Goal: Transaction & Acquisition: Purchase product/service

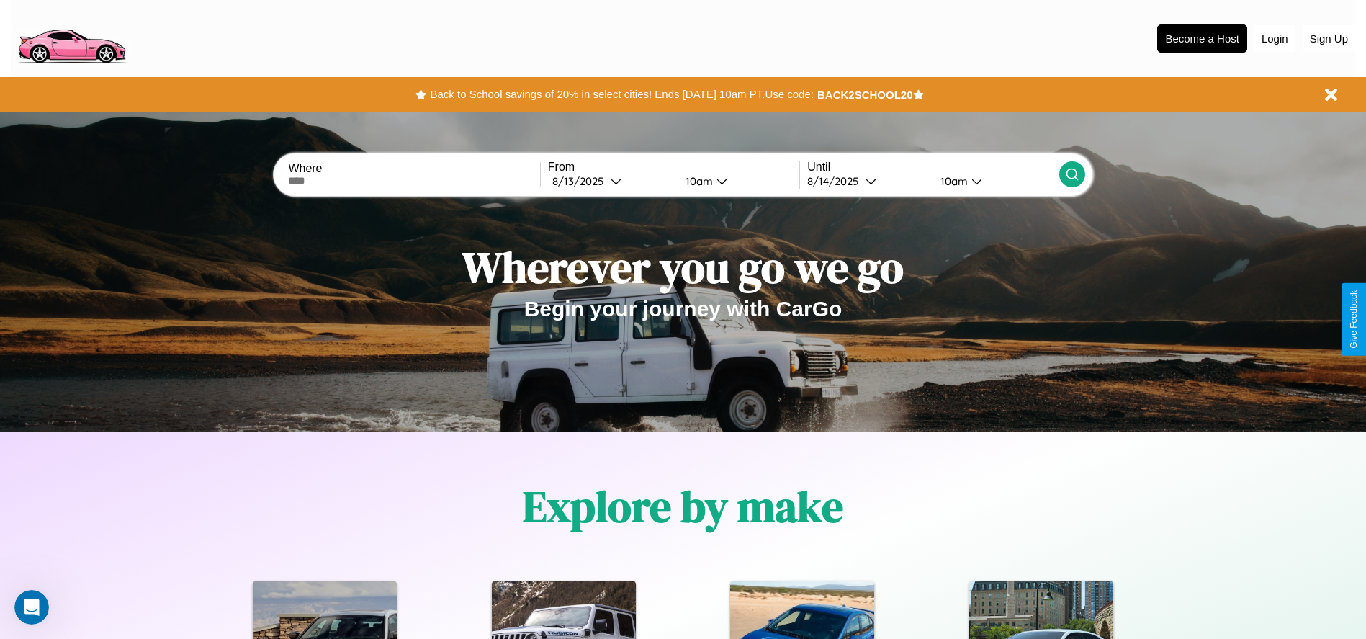
click at [621, 94] on button "Back to School savings of 20% in select cities! Ends [DATE] 10am PT. Use code:" at bounding box center [621, 94] width 390 height 20
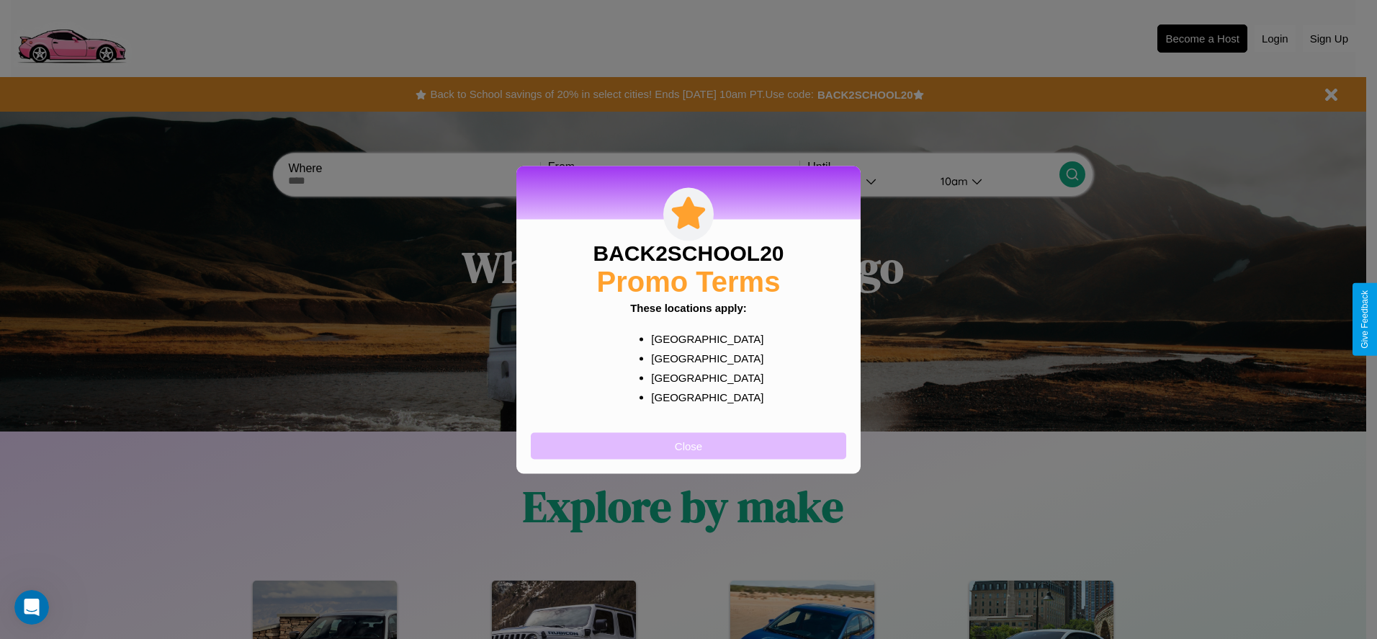
click at [688, 445] on button "Close" at bounding box center [688, 445] width 315 height 27
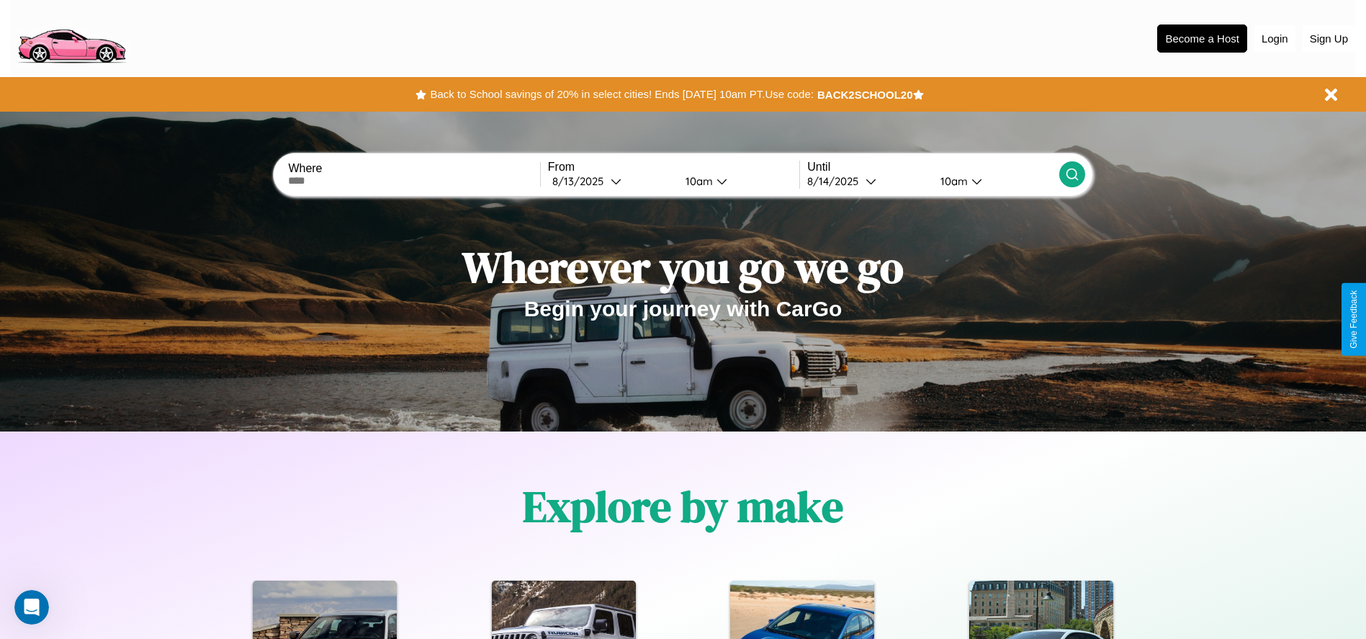
click at [414, 181] on input "text" at bounding box center [413, 181] width 251 height 12
type input "******"
click at [611, 181] on icon at bounding box center [616, 181] width 11 height 11
select select "*"
select select "****"
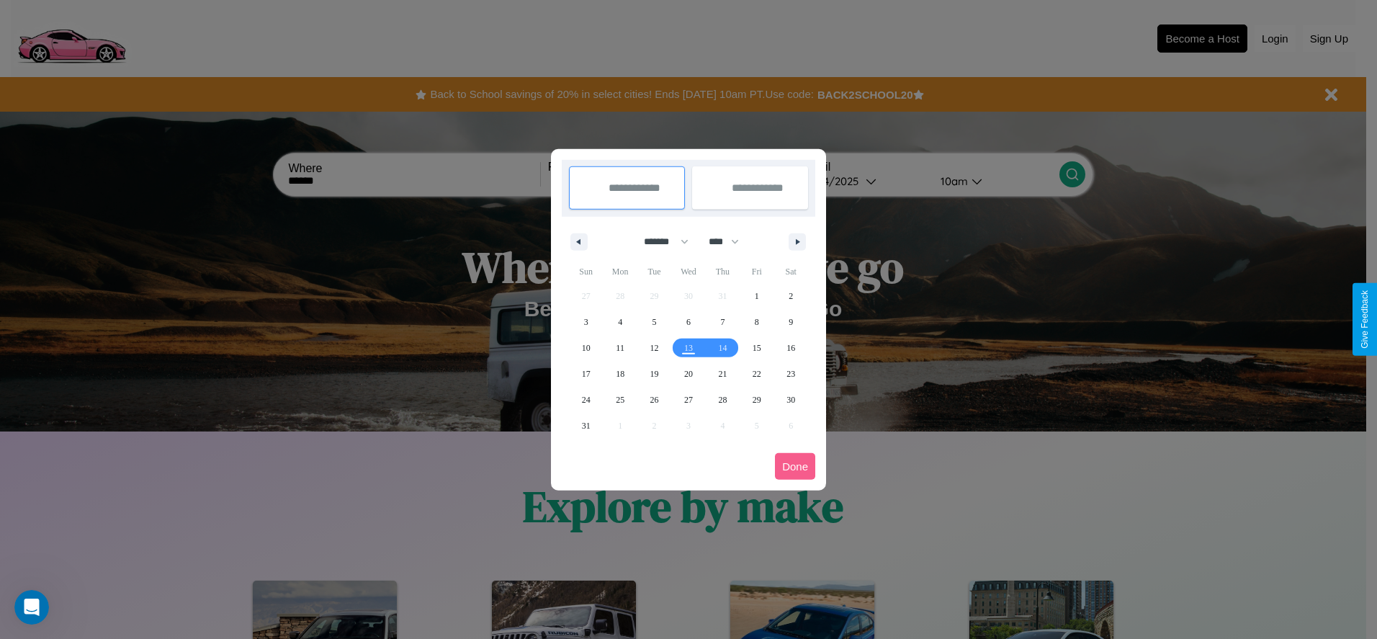
click at [660, 241] on select "******* ******** ***** ***** *** **** **** ****** ********* ******* ******** **…" at bounding box center [663, 242] width 61 height 24
select select "*"
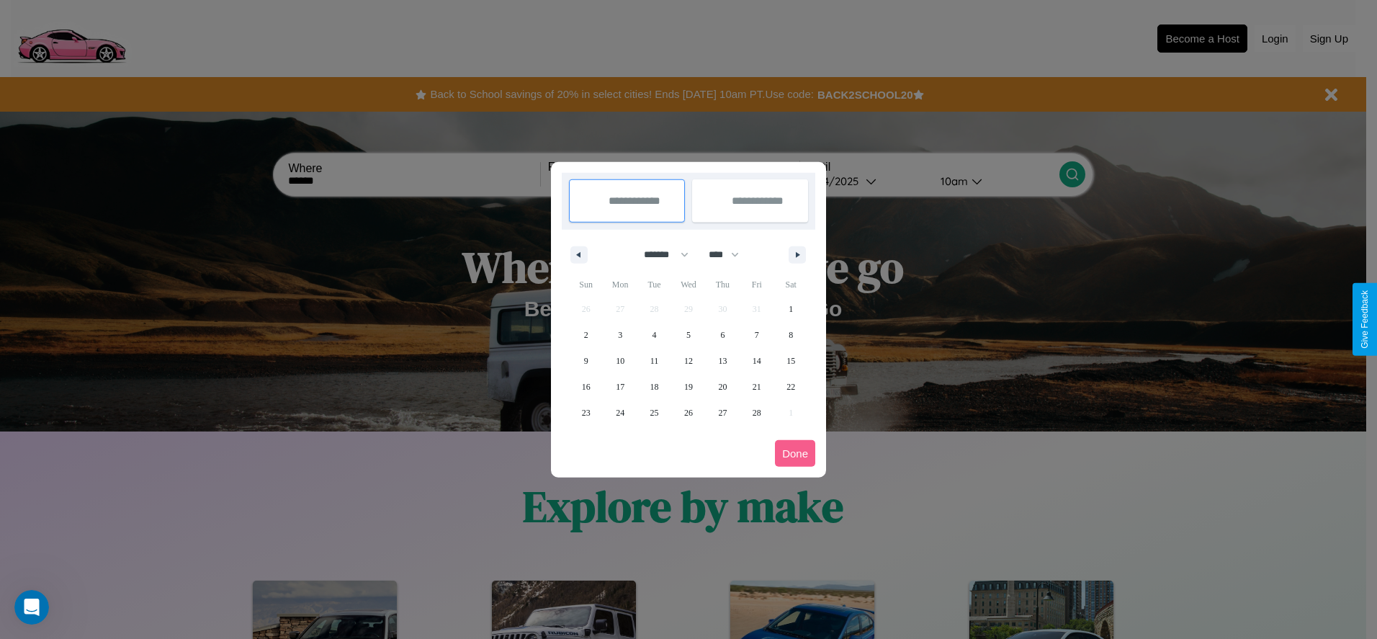
drag, startPoint x: 730, startPoint y: 254, endPoint x: 688, endPoint y: 289, distance: 54.2
click at [730, 254] on select "**** **** **** **** **** **** **** **** **** **** **** **** **** **** **** ****…" at bounding box center [722, 255] width 43 height 24
select select "****"
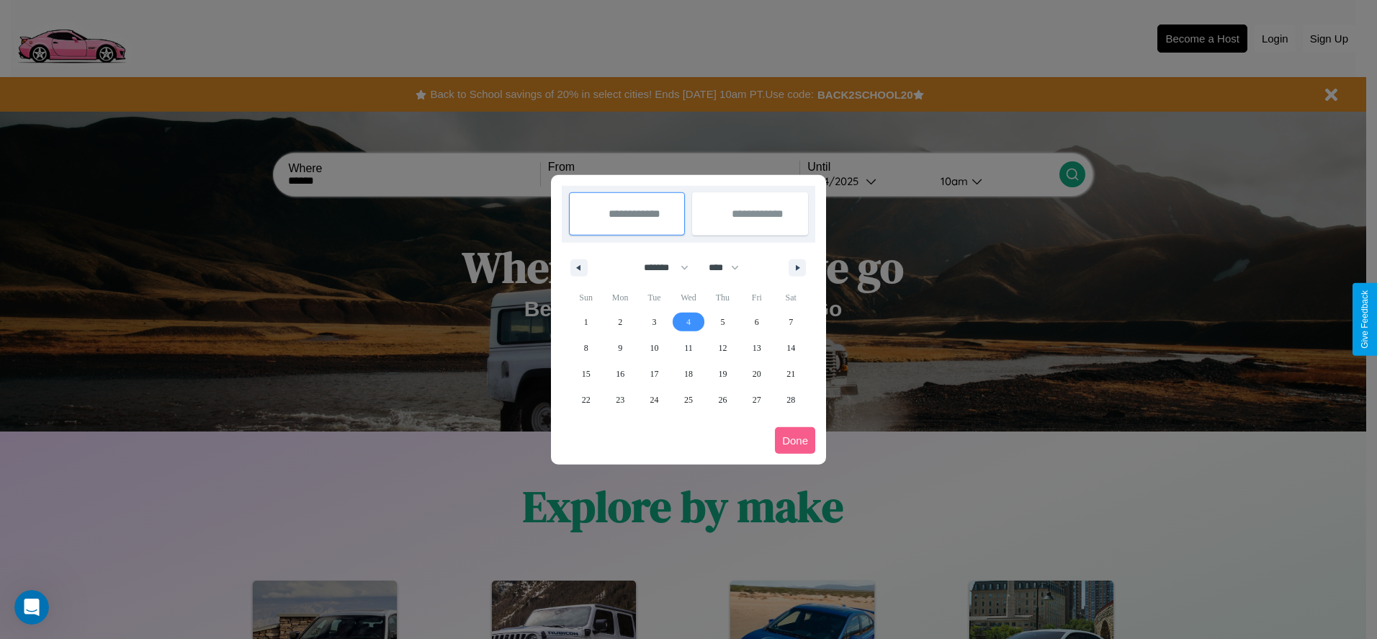
click at [688, 321] on span "4" at bounding box center [688, 322] width 4 height 26
type input "**********"
click at [722, 321] on span "5" at bounding box center [722, 322] width 4 height 26
type input "**********"
click at [795, 440] on button "Done" at bounding box center [795, 440] width 40 height 27
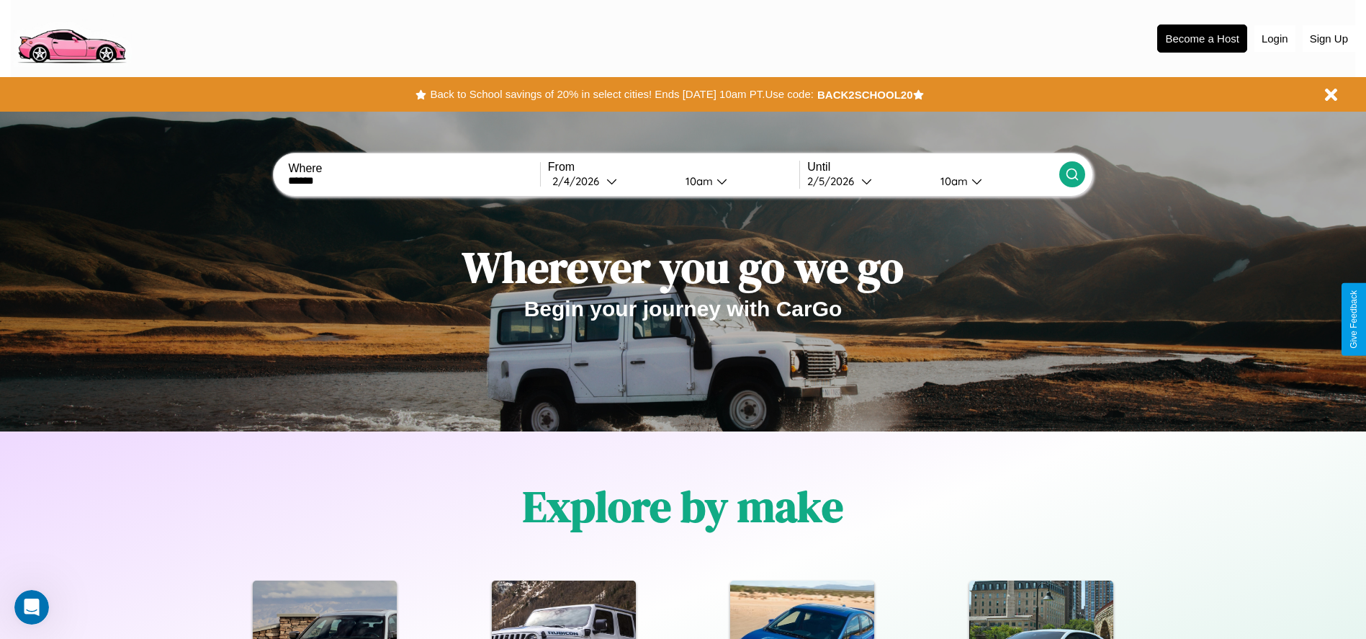
click at [1071, 174] on icon at bounding box center [1072, 174] width 14 height 14
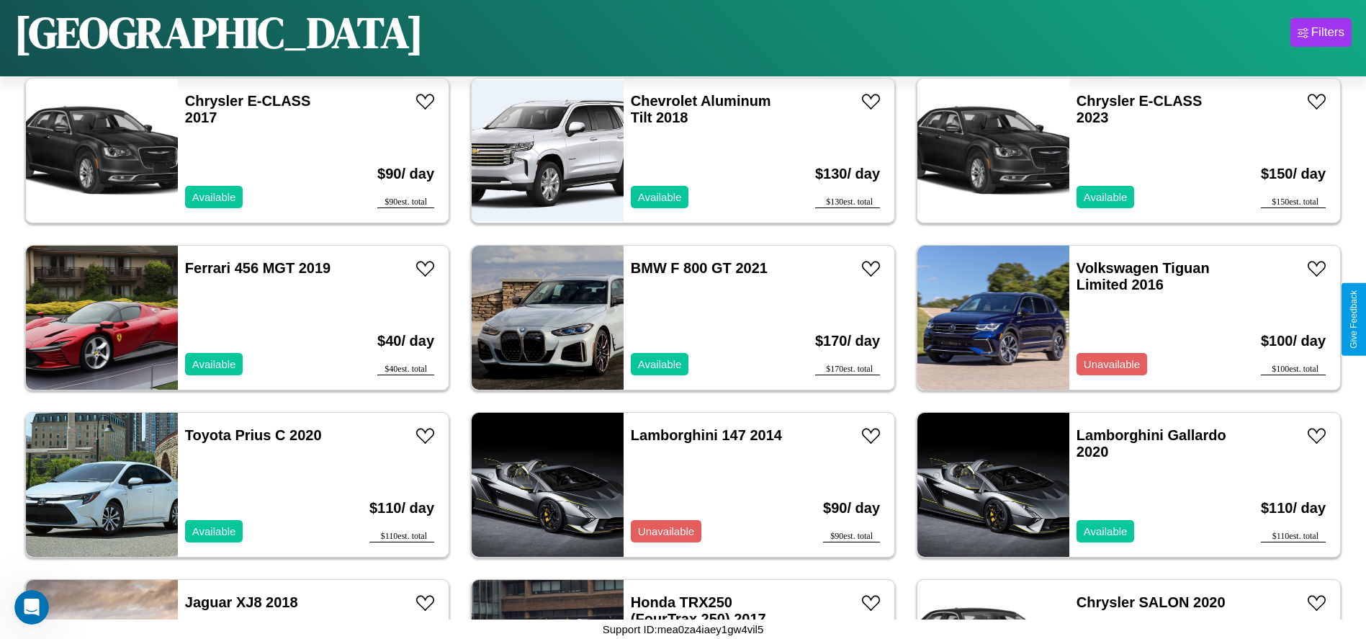
scroll to position [2666, 0]
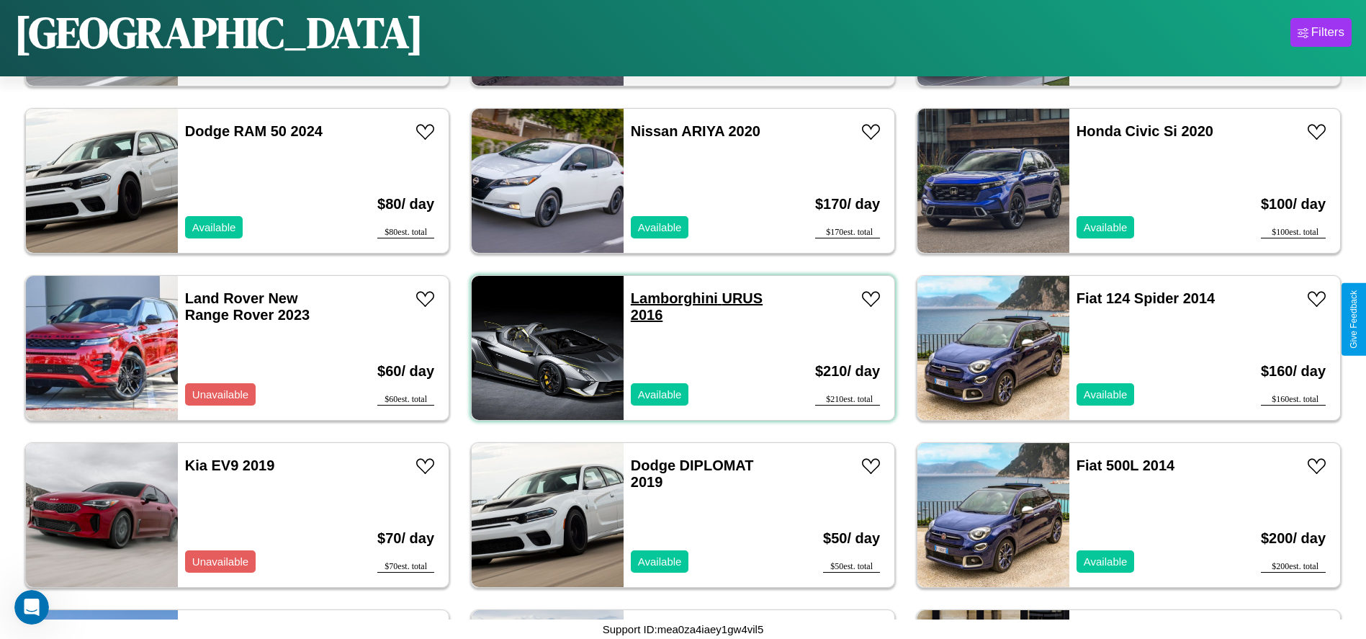
click at [669, 298] on link "Lamborghini URUS 2016" at bounding box center [697, 306] width 132 height 32
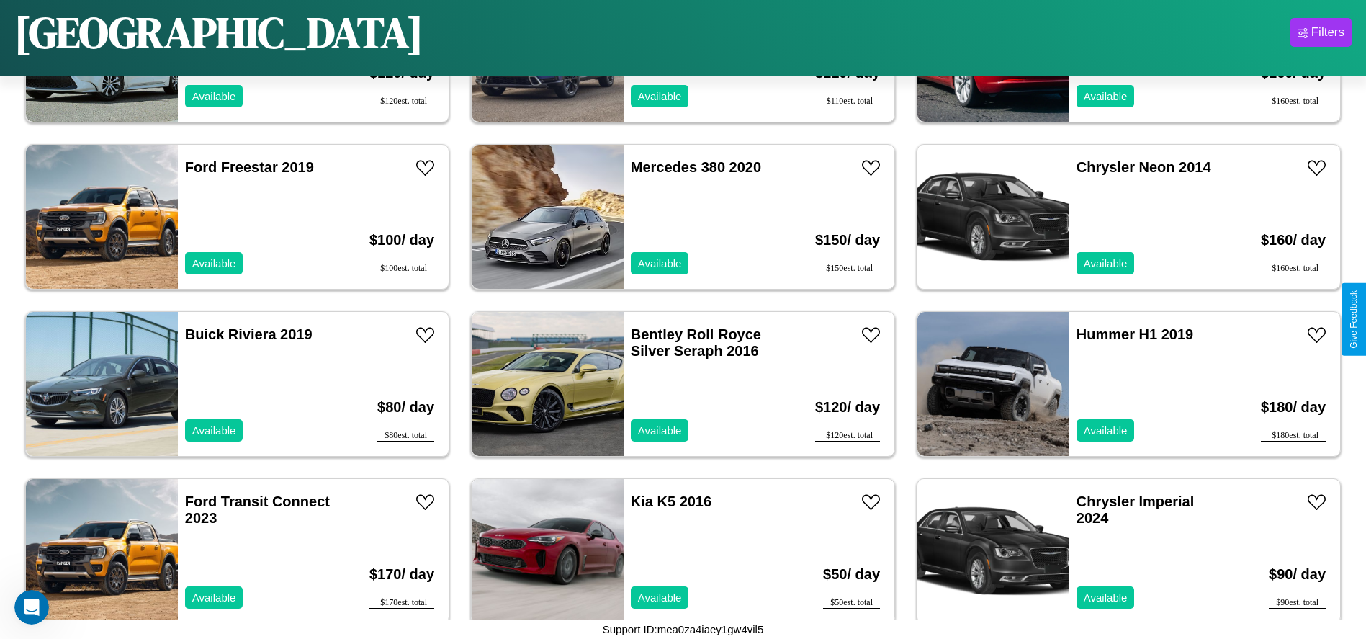
scroll to position [328, 0]
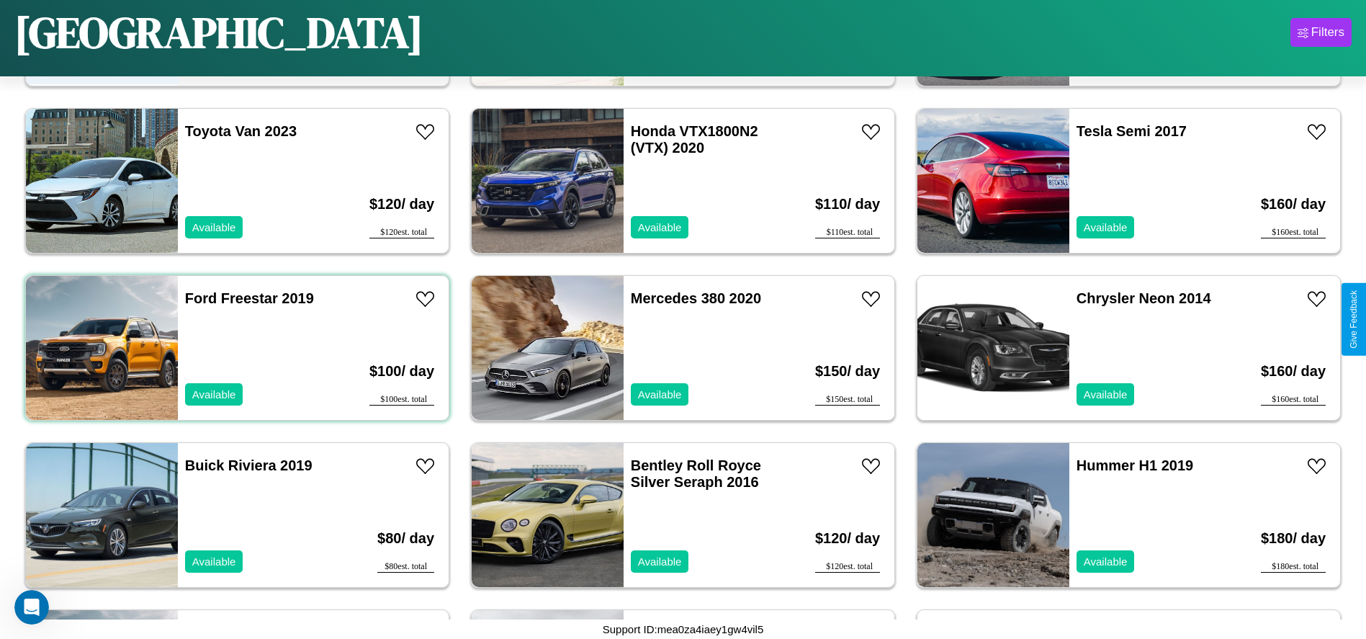
click at [235, 348] on div "Ford Freestar 2019 Available" at bounding box center [261, 348] width 166 height 144
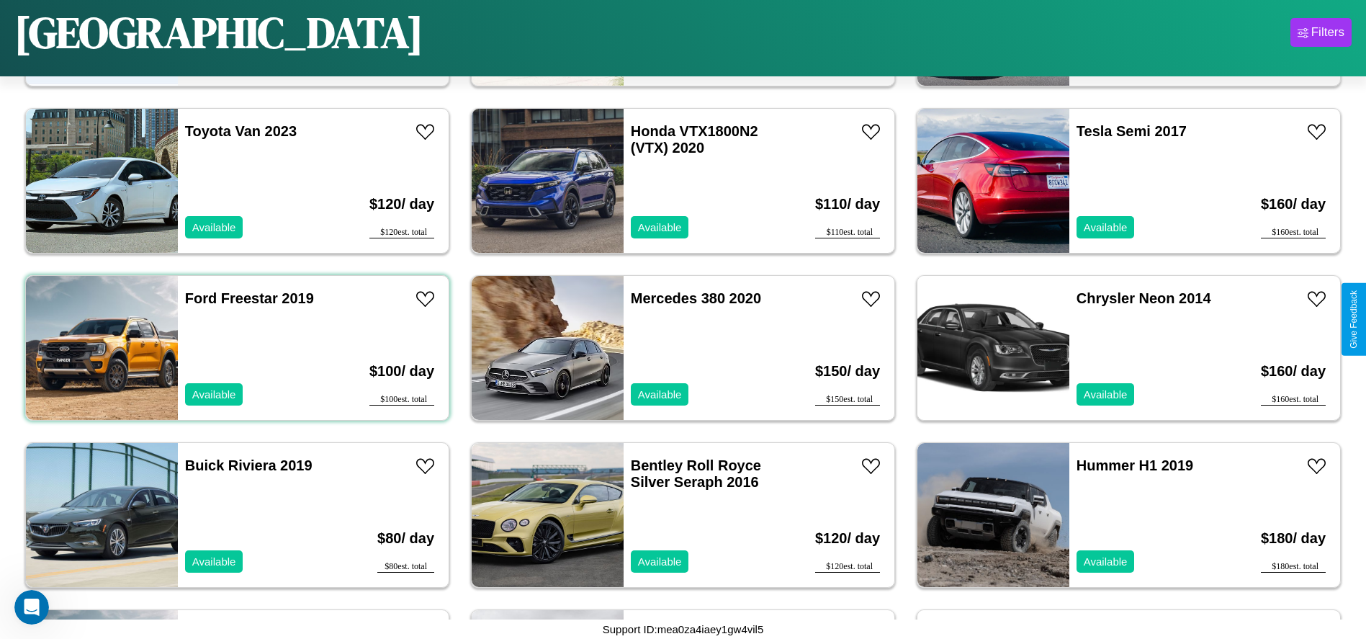
click at [235, 348] on div "Ford Freestar 2019 Available" at bounding box center [261, 348] width 166 height 144
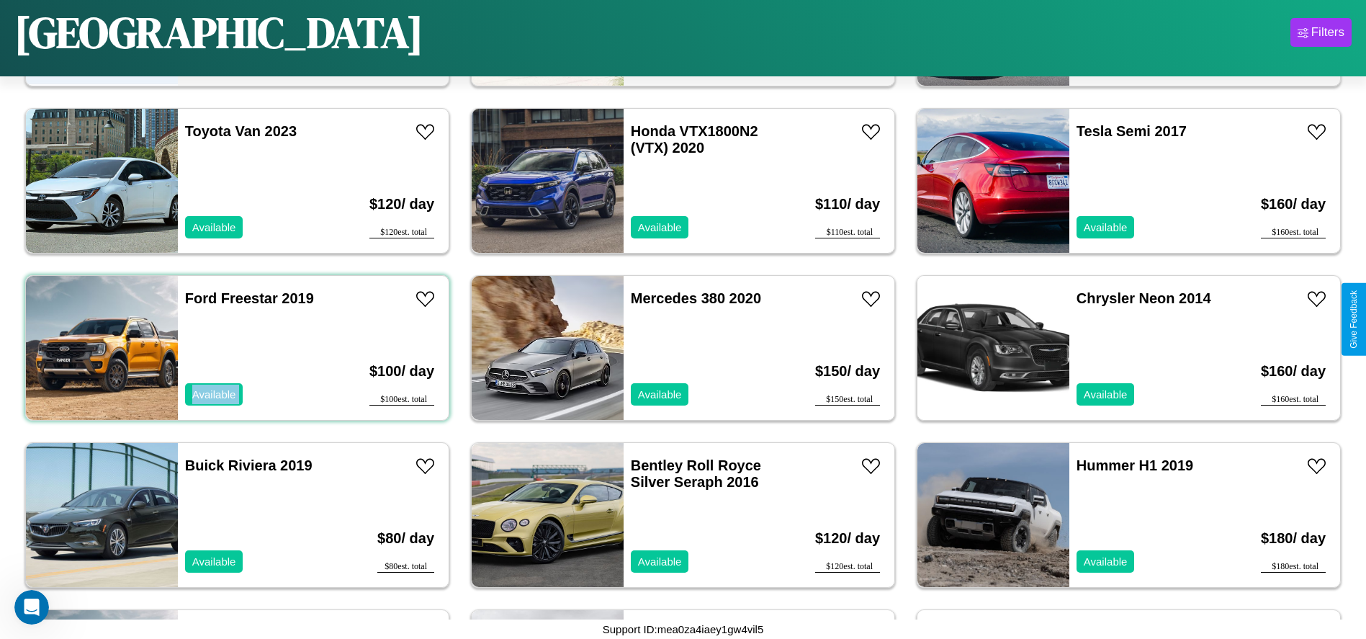
click at [235, 348] on div "Ford Freestar 2019 Available" at bounding box center [261, 348] width 166 height 144
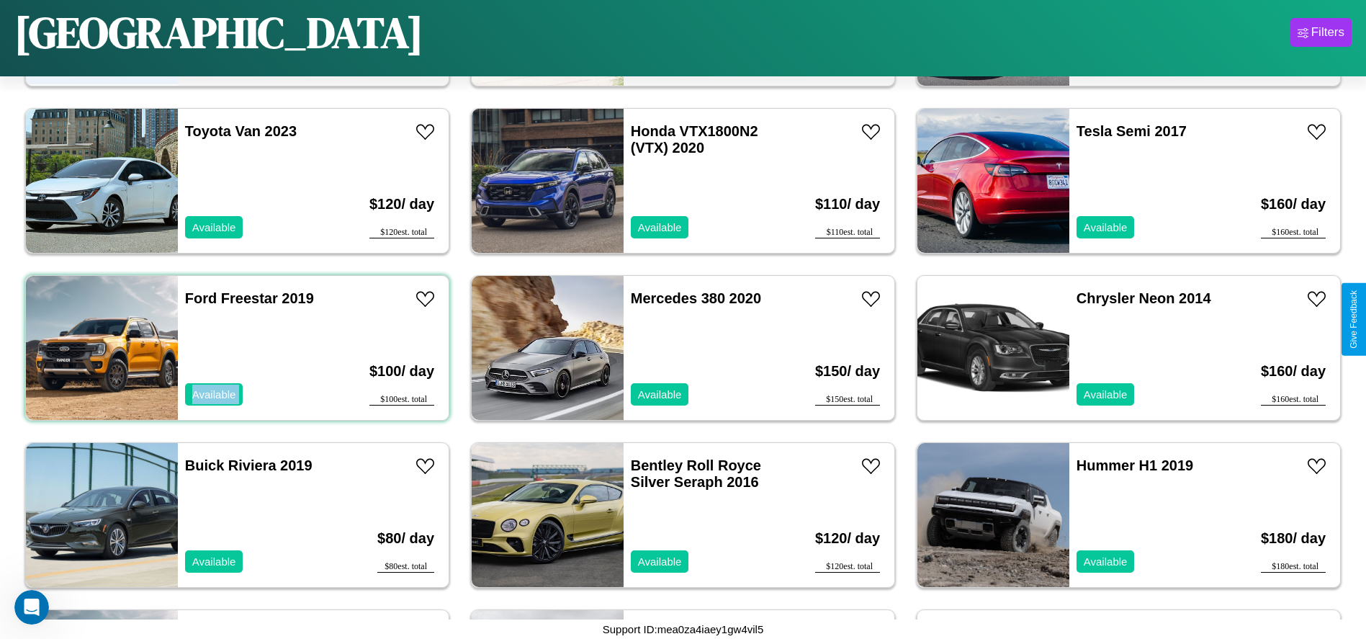
click at [235, 348] on div "Ford Freestar 2019 Available" at bounding box center [261, 348] width 166 height 144
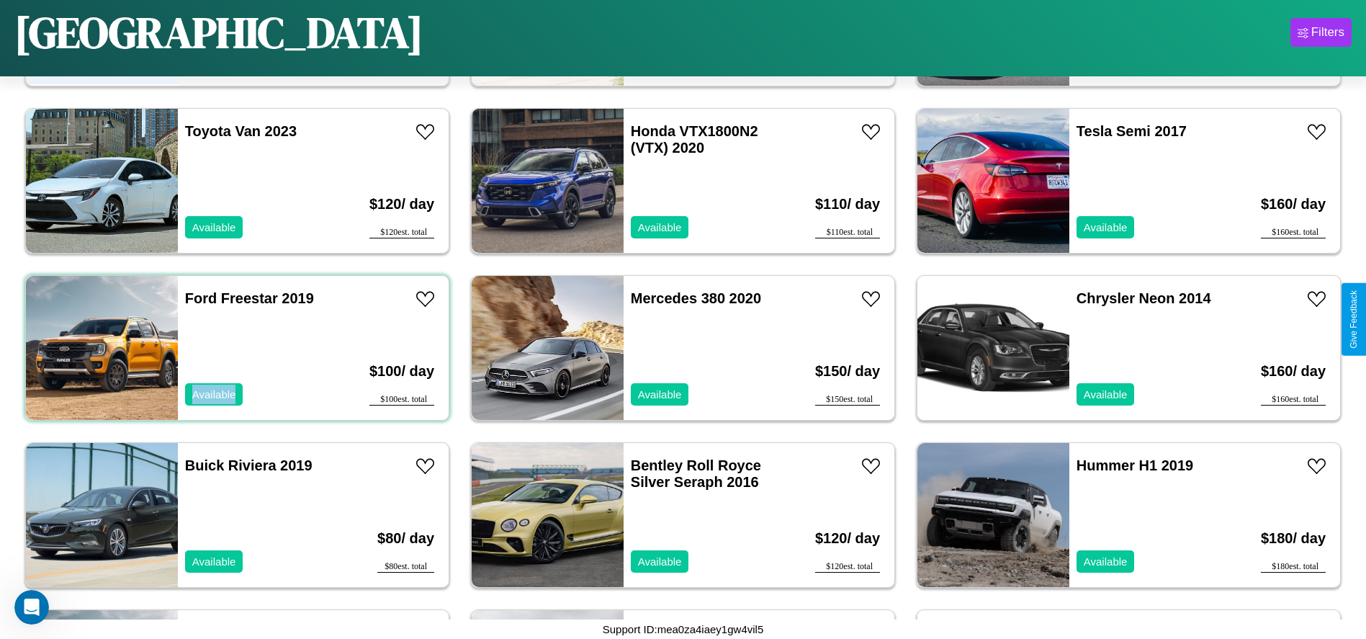
click at [235, 348] on div "Ford Freestar 2019 Available" at bounding box center [261, 348] width 166 height 144
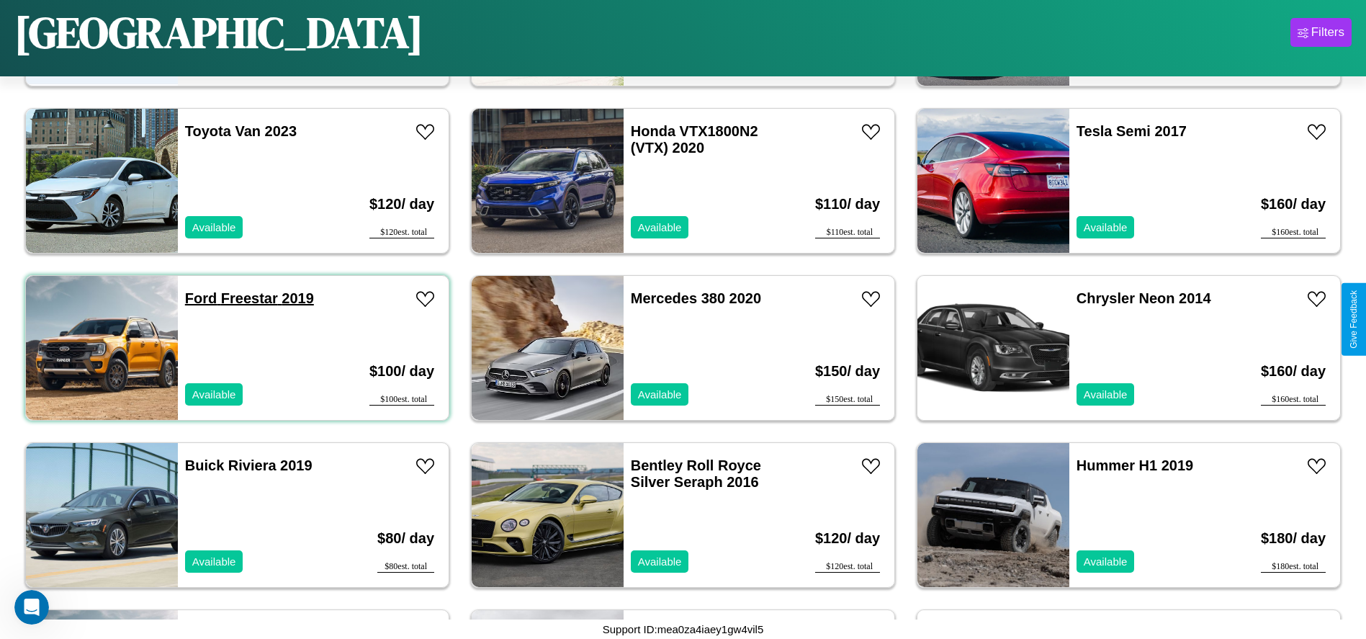
click at [199, 298] on link "Ford Freestar 2019" at bounding box center [249, 298] width 129 height 16
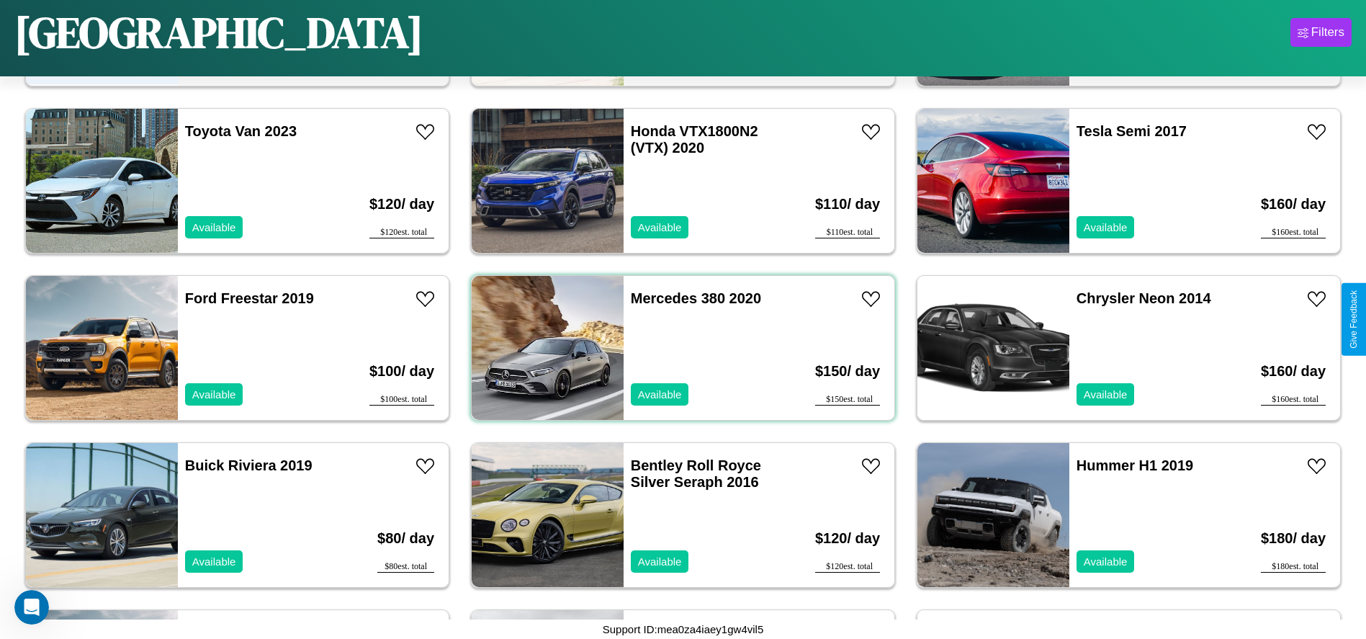
scroll to position [2499, 0]
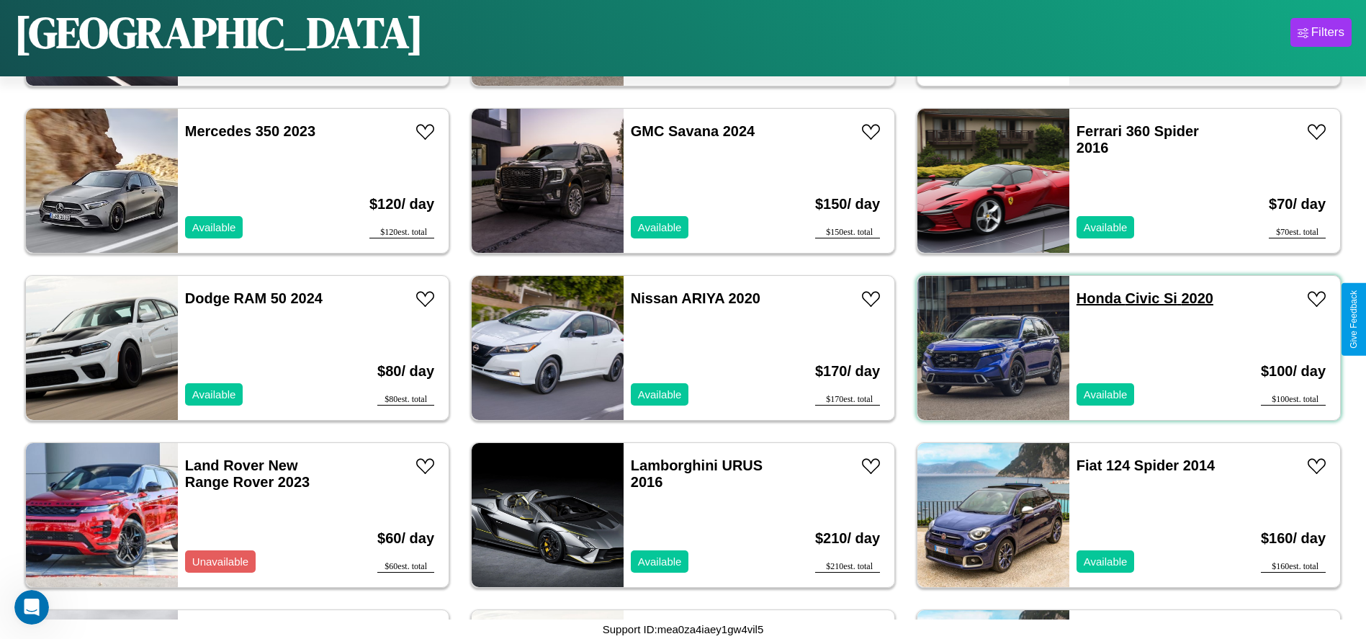
click at [1089, 298] on link "Honda Civic Si 2020" at bounding box center [1145, 298] width 137 height 16
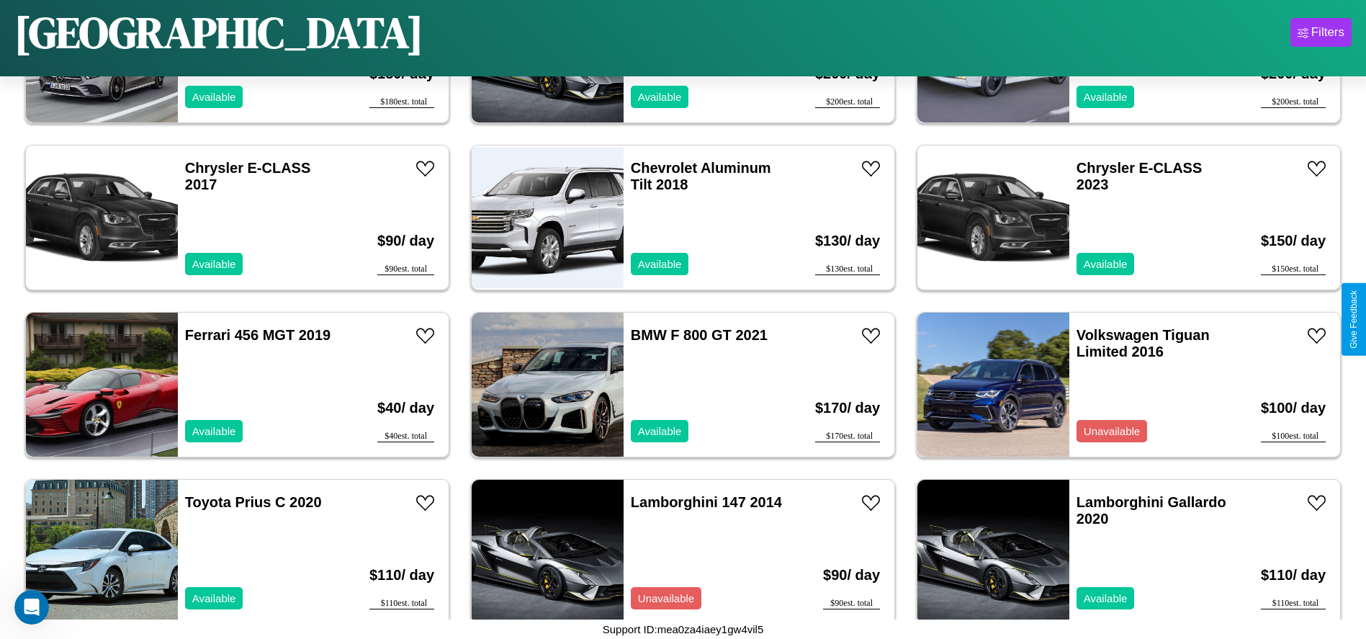
scroll to position [2165, 0]
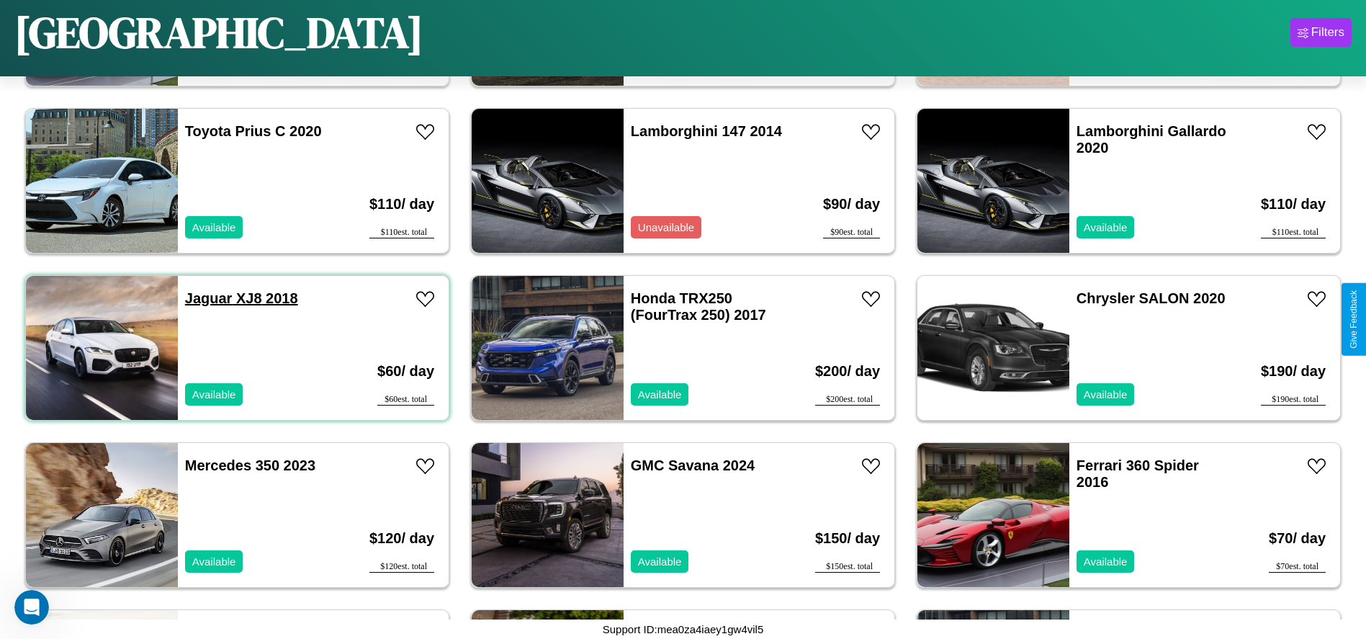
click at [207, 298] on link "Jaguar XJ8 2018" at bounding box center [241, 298] width 113 height 16
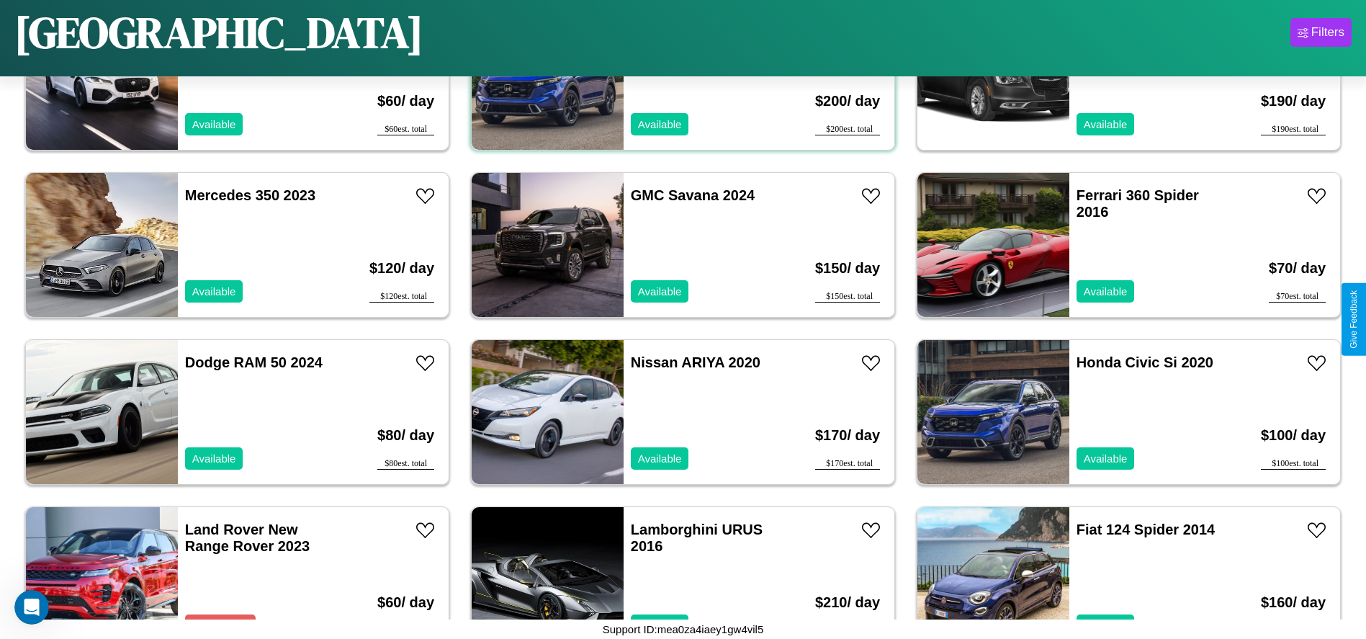
scroll to position [2499, 0]
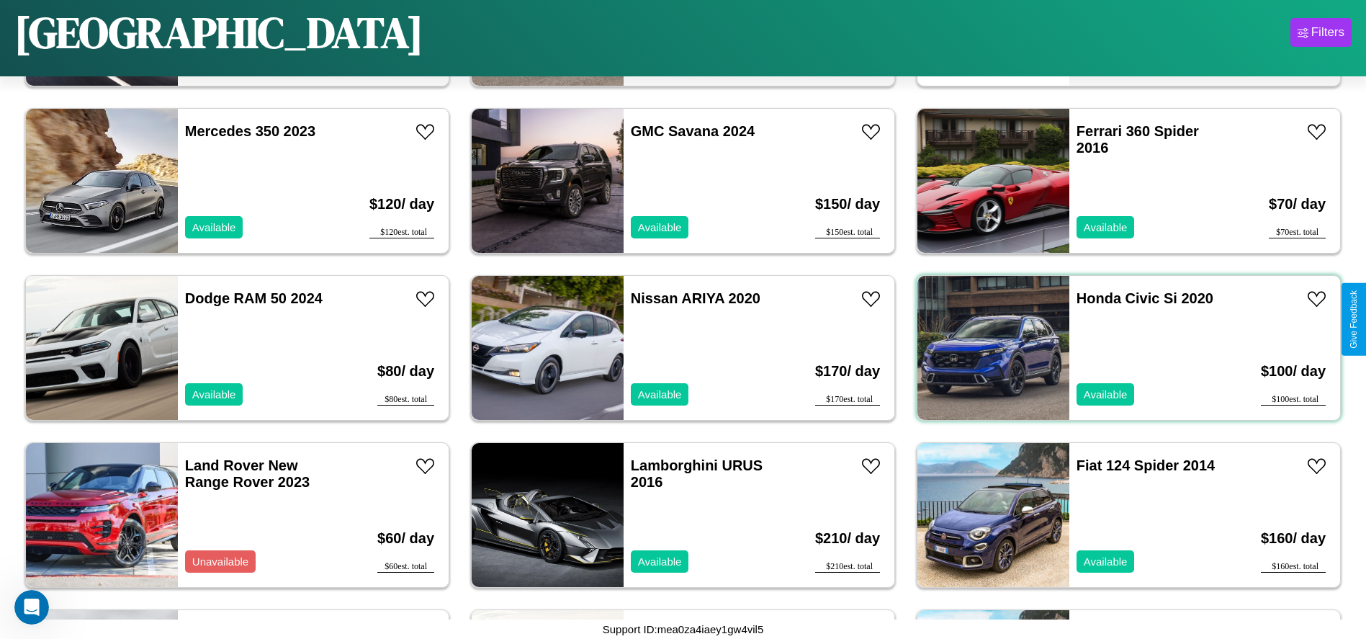
click at [1120, 348] on div "Honda Civic Si 2020 Available" at bounding box center [1152, 348] width 166 height 144
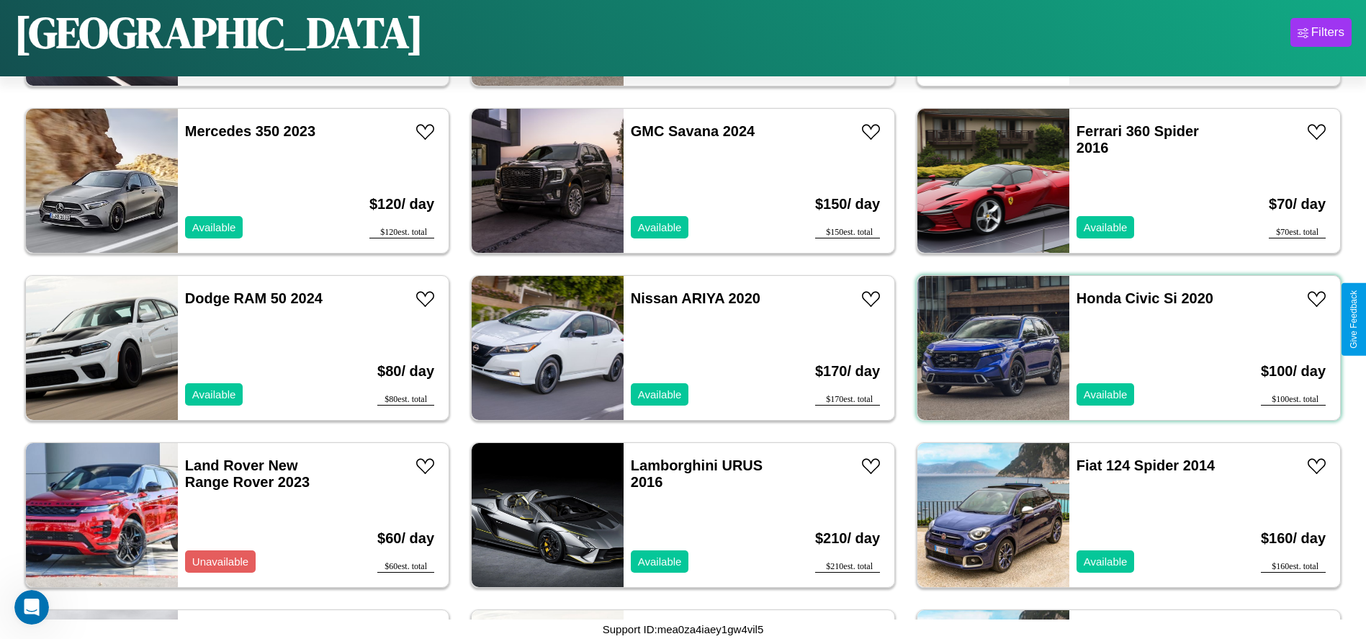
click at [1120, 348] on div "Honda Civic Si 2020 Available" at bounding box center [1152, 348] width 166 height 144
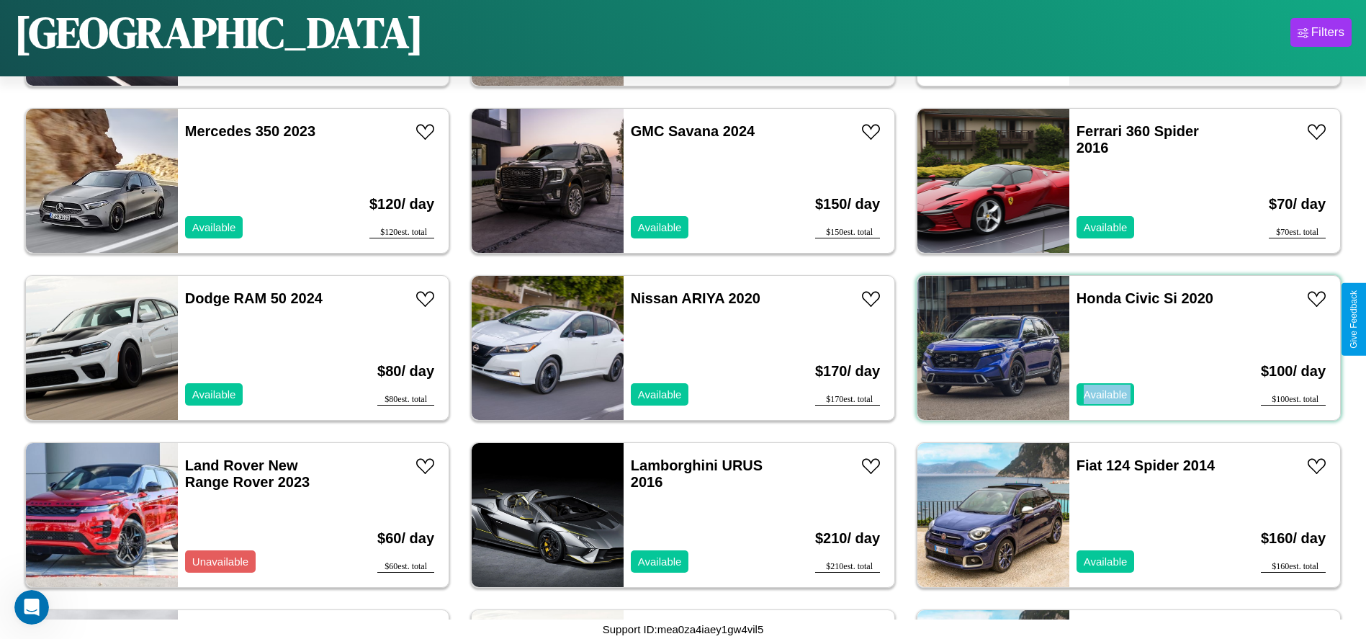
click at [1120, 348] on div "Honda Civic Si 2020 Available" at bounding box center [1152, 348] width 166 height 144
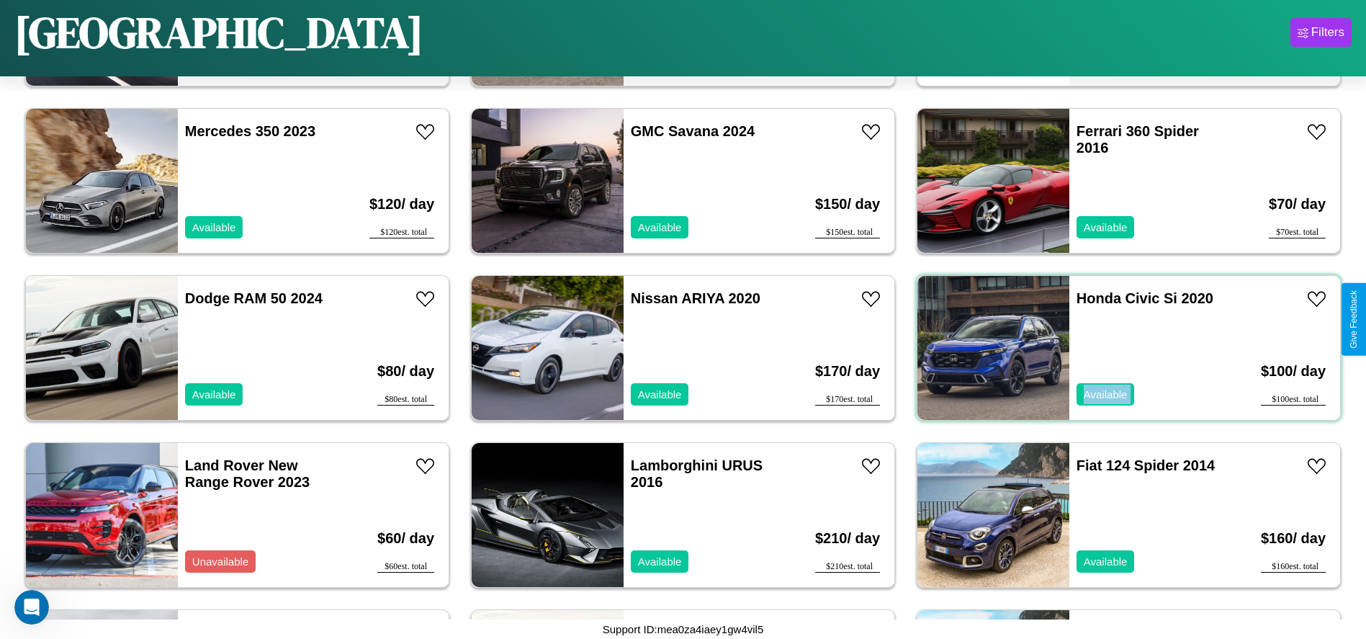
click at [1120, 348] on div "Honda Civic Si 2020 Available" at bounding box center [1152, 348] width 166 height 144
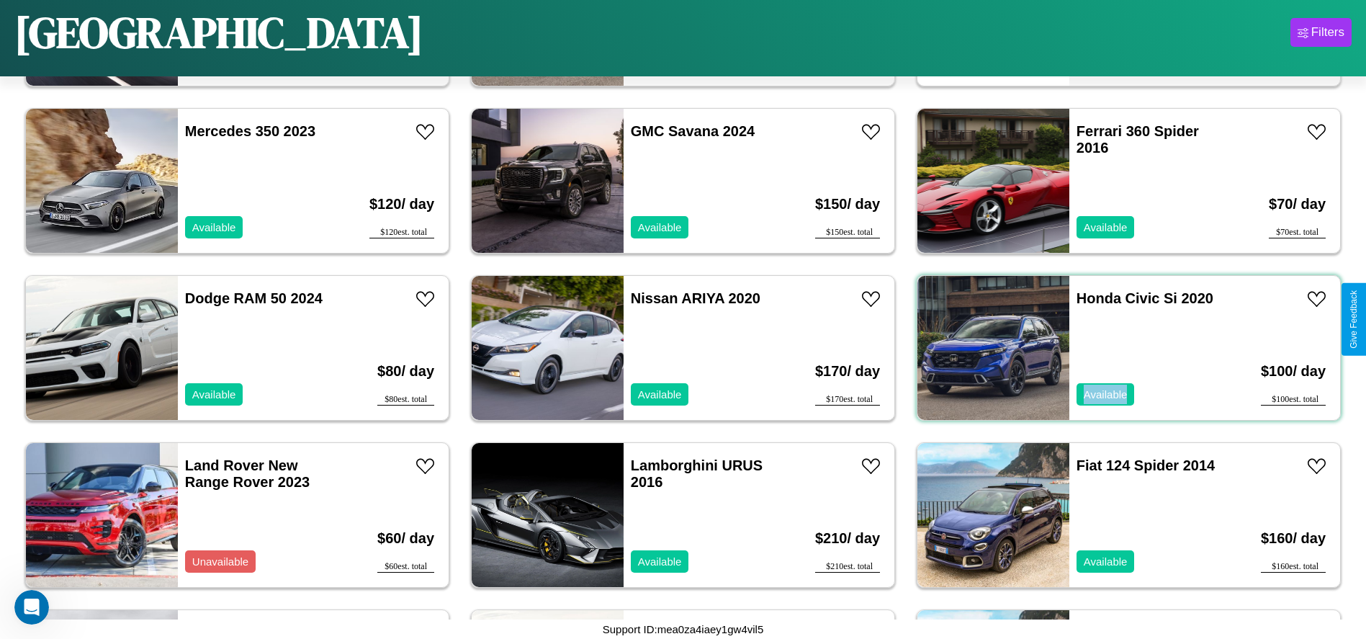
click at [1120, 348] on div "Honda Civic Si 2020 Available" at bounding box center [1152, 348] width 166 height 144
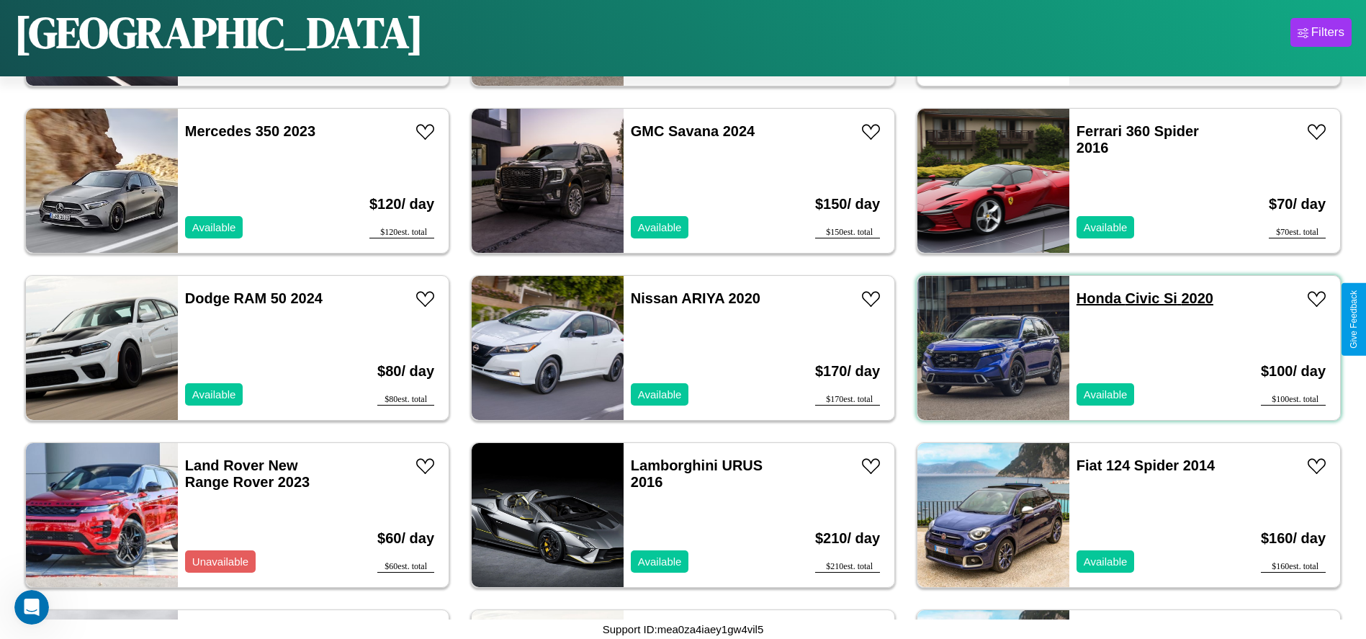
click at [1089, 298] on link "Honda Civic Si 2020" at bounding box center [1145, 298] width 137 height 16
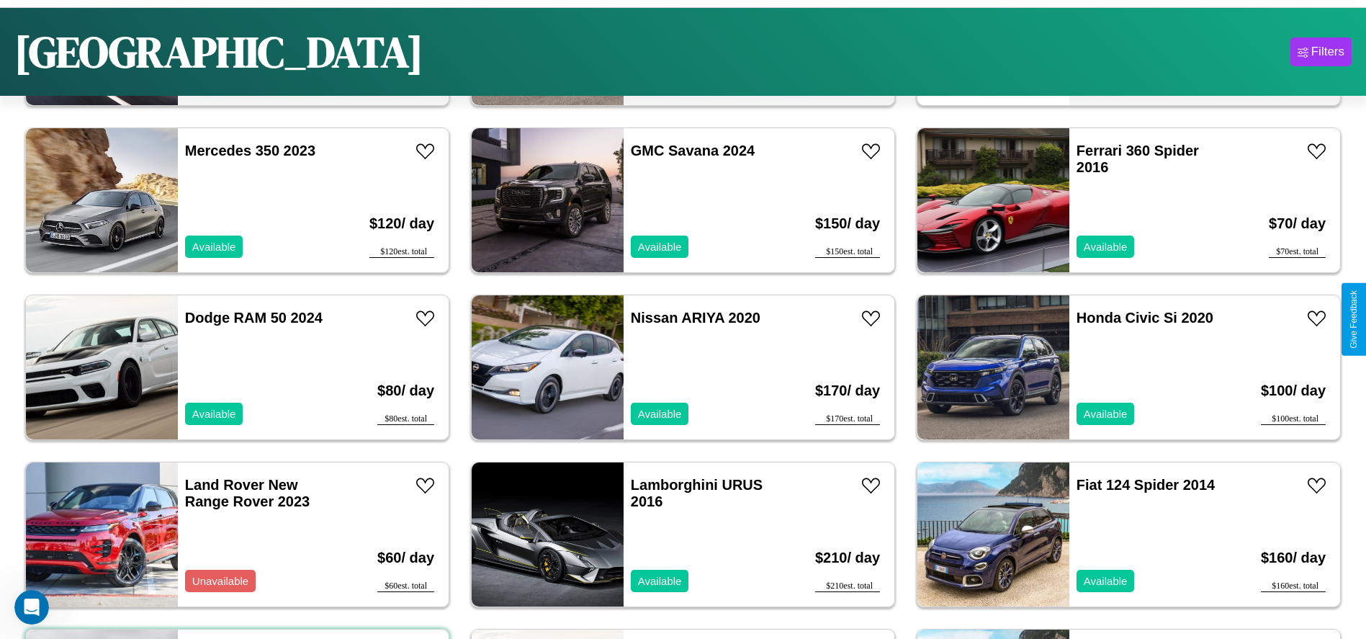
scroll to position [2520, 0]
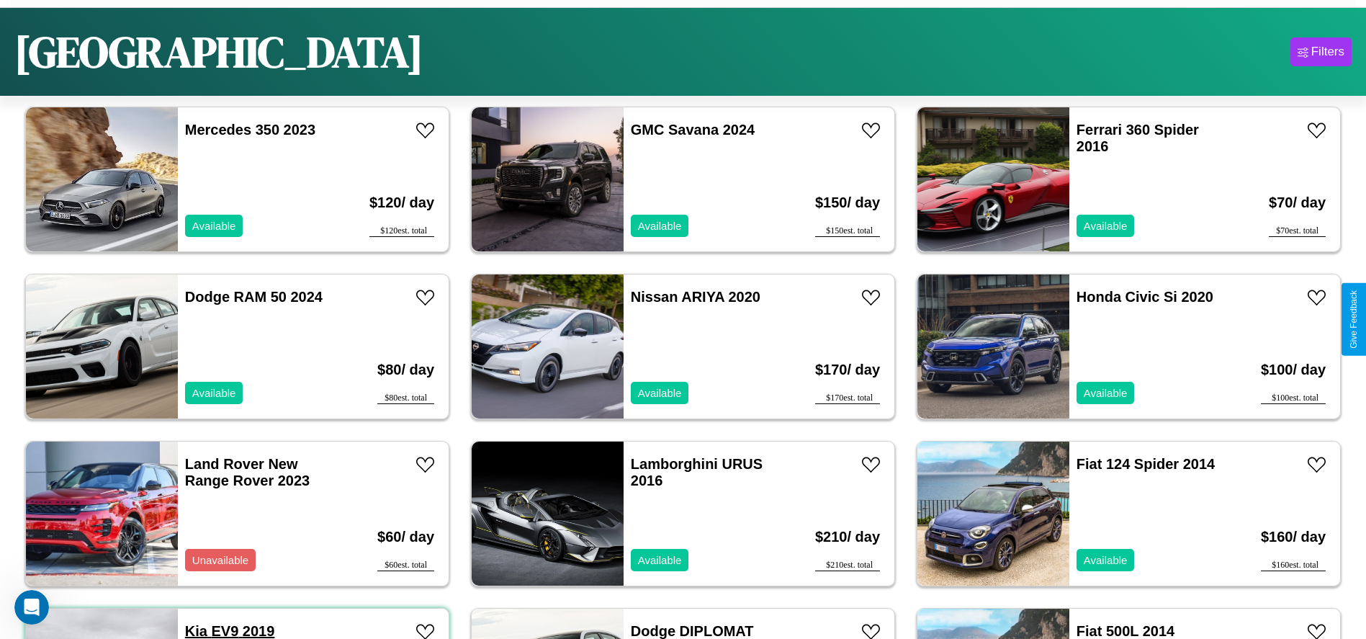
click at [194, 630] on link "Kia EV9 2019" at bounding box center [230, 631] width 90 height 16
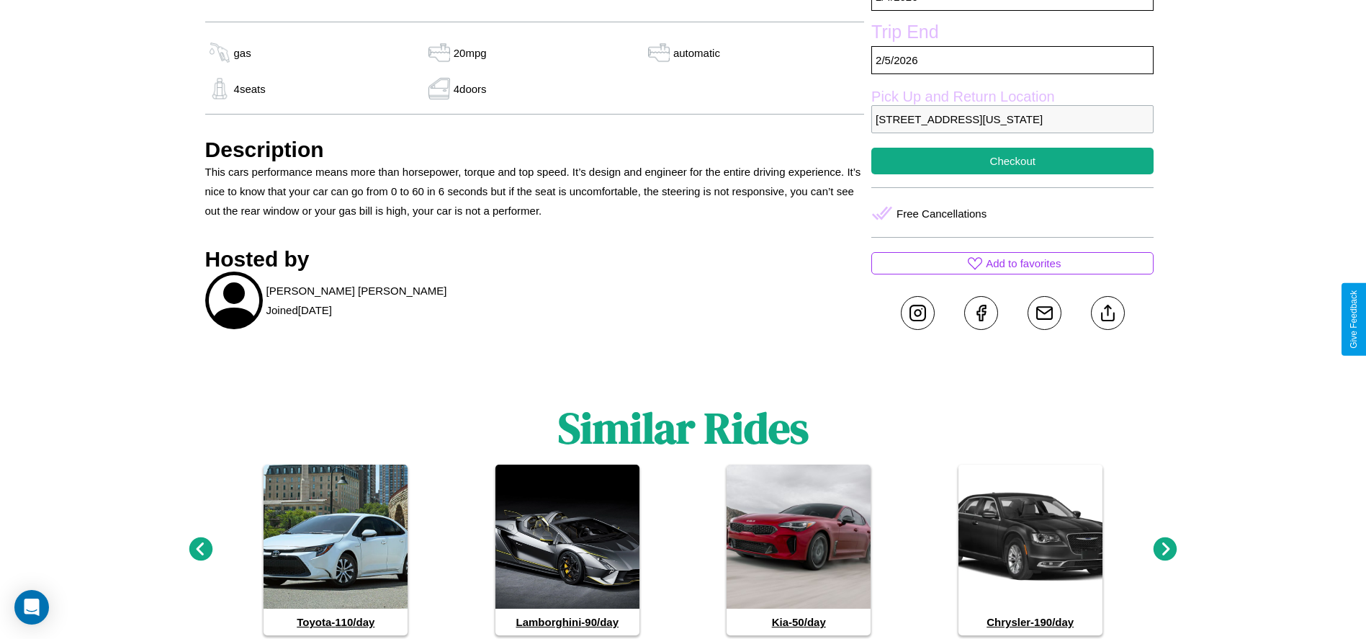
scroll to position [506, 0]
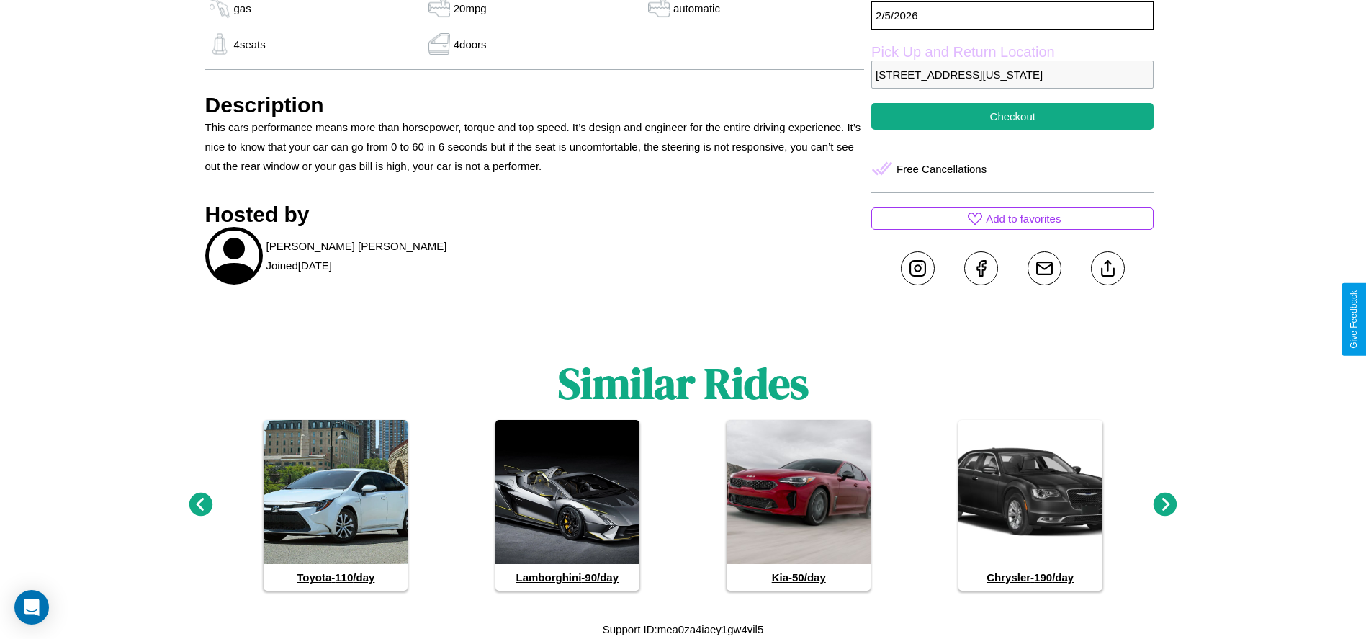
click at [200, 505] on icon at bounding box center [201, 505] width 24 height 24
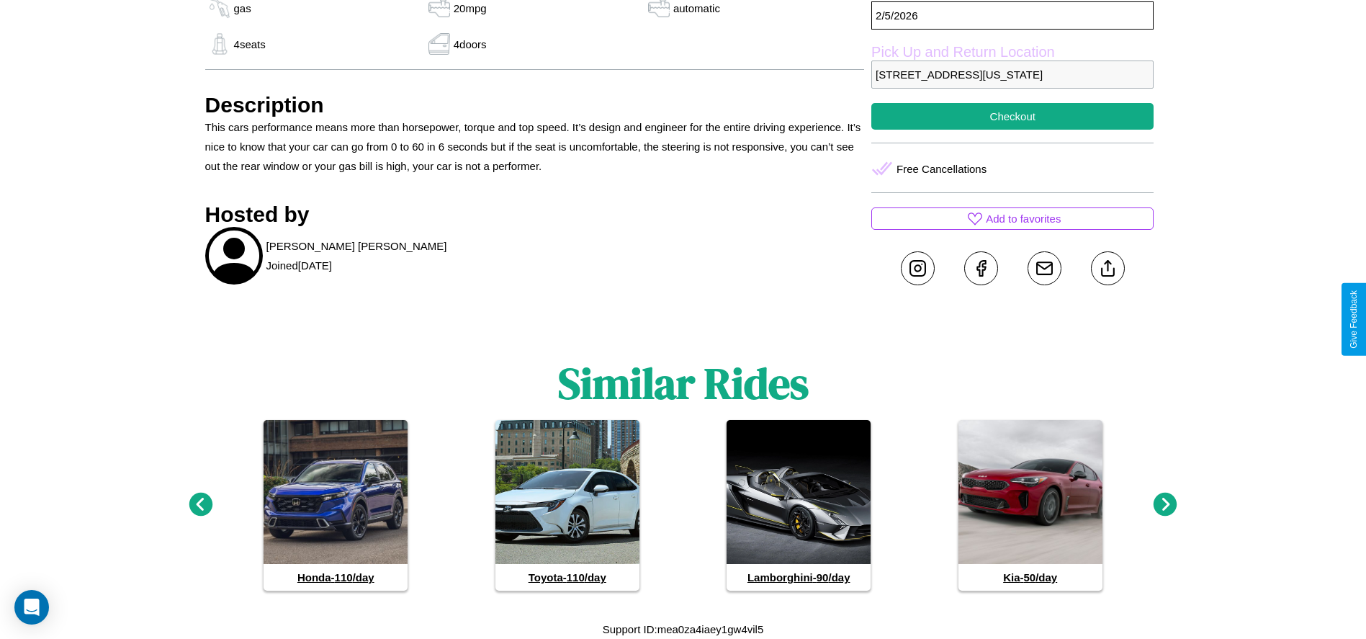
click at [1165, 505] on icon at bounding box center [1166, 505] width 24 height 24
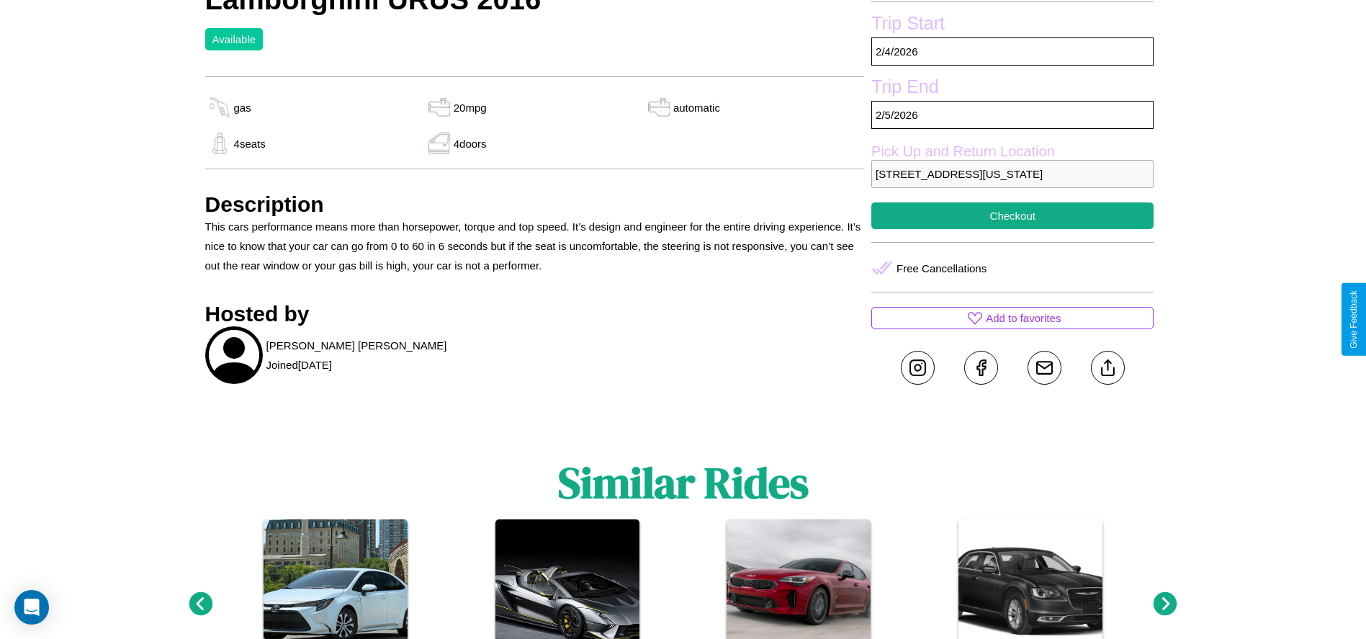
scroll to position [405, 0]
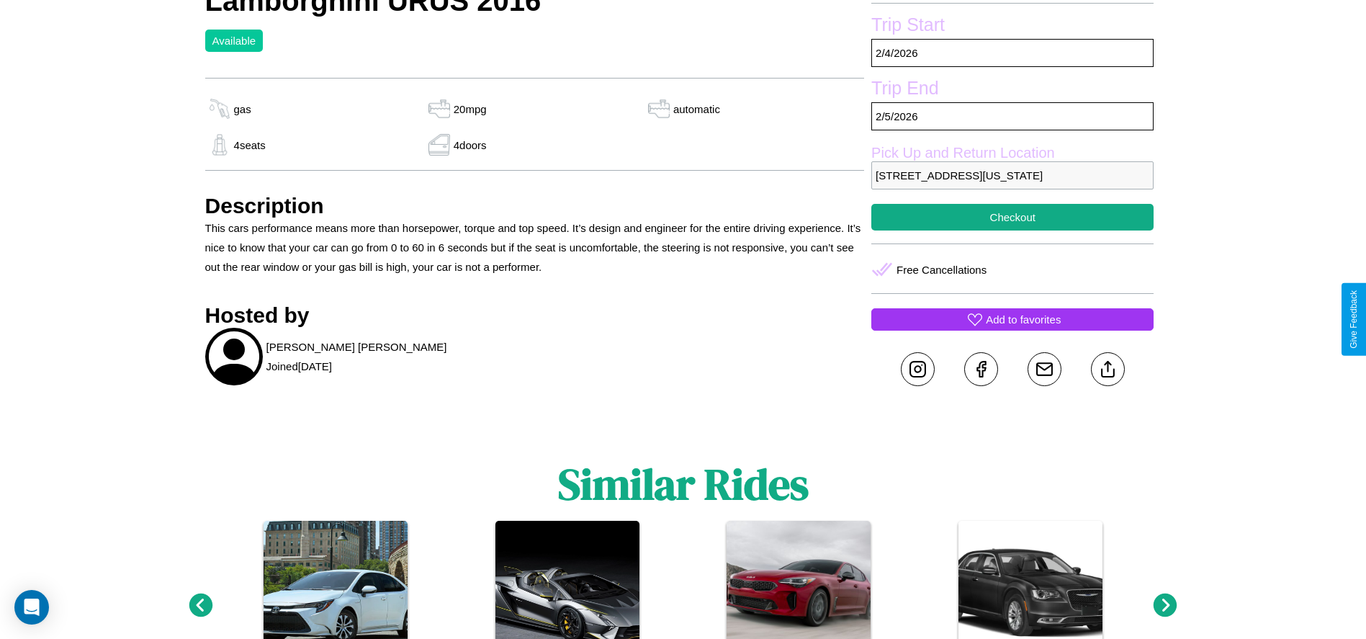
click at [1012, 319] on p "Add to favorites" at bounding box center [1023, 319] width 75 height 19
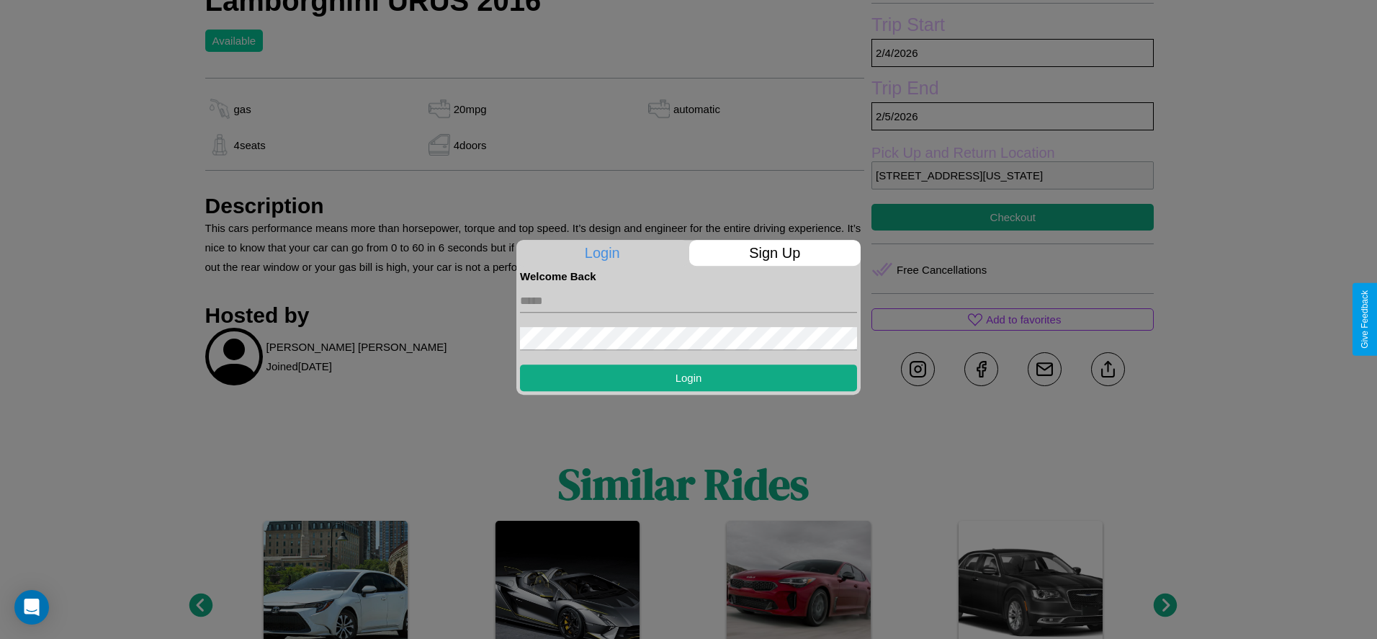
click at [688, 300] on input "text" at bounding box center [688, 300] width 337 height 23
type input "**********"
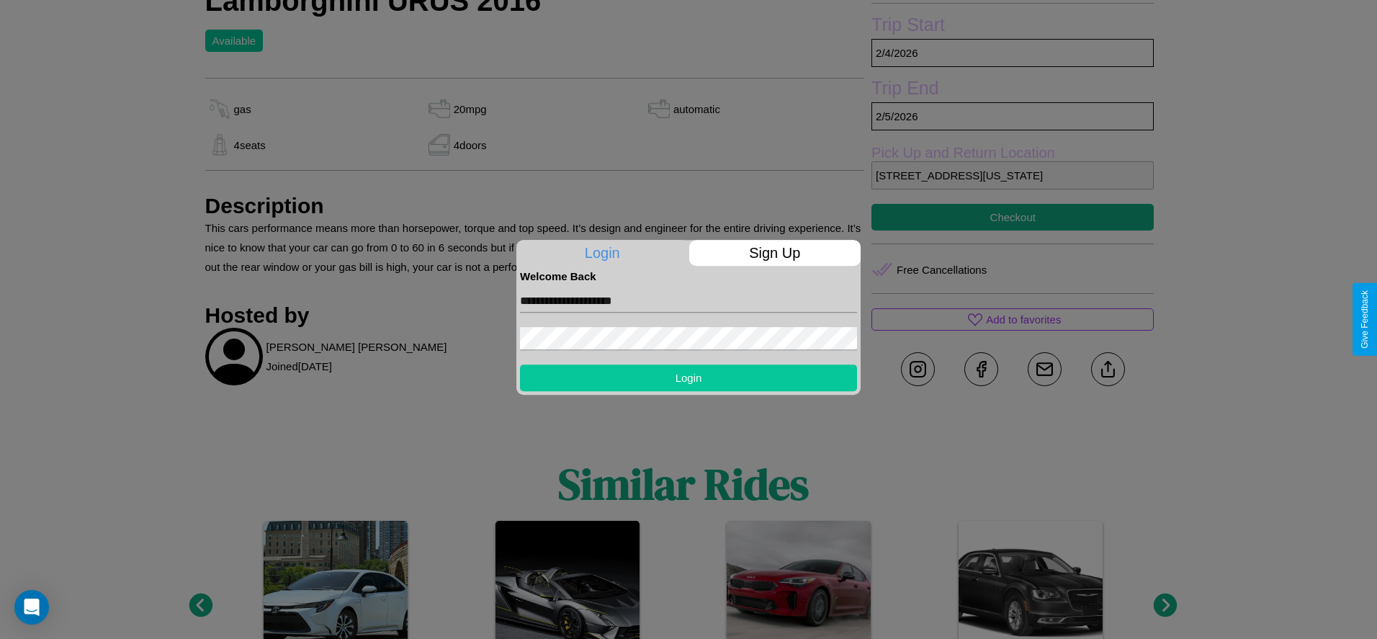
click at [688, 377] on button "Login" at bounding box center [688, 377] width 337 height 27
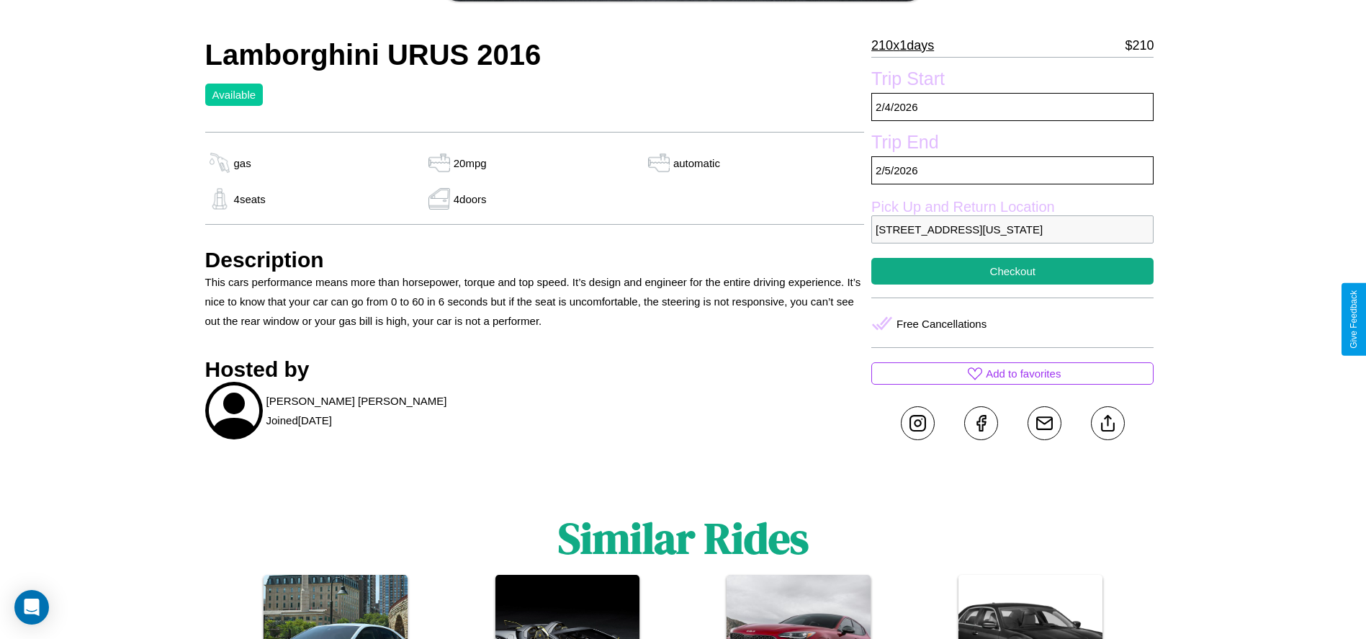
scroll to position [78, 0]
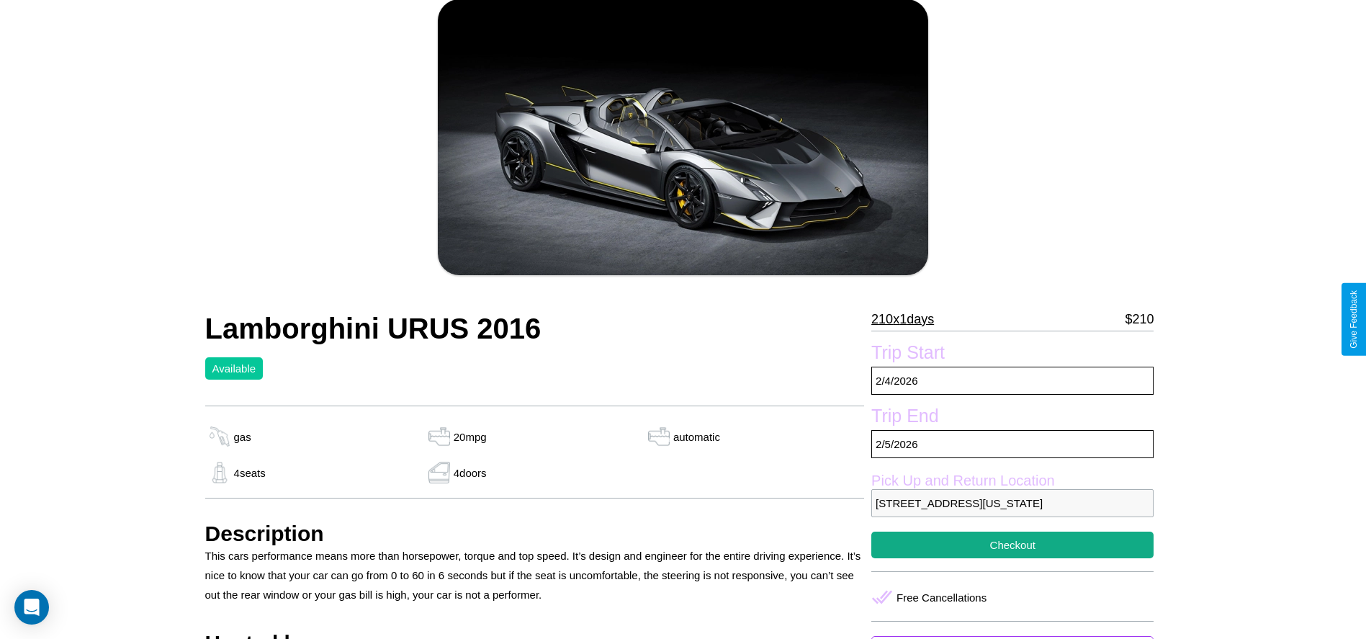
click at [908, 319] on p "210 x 1 days" at bounding box center [902, 318] width 63 height 23
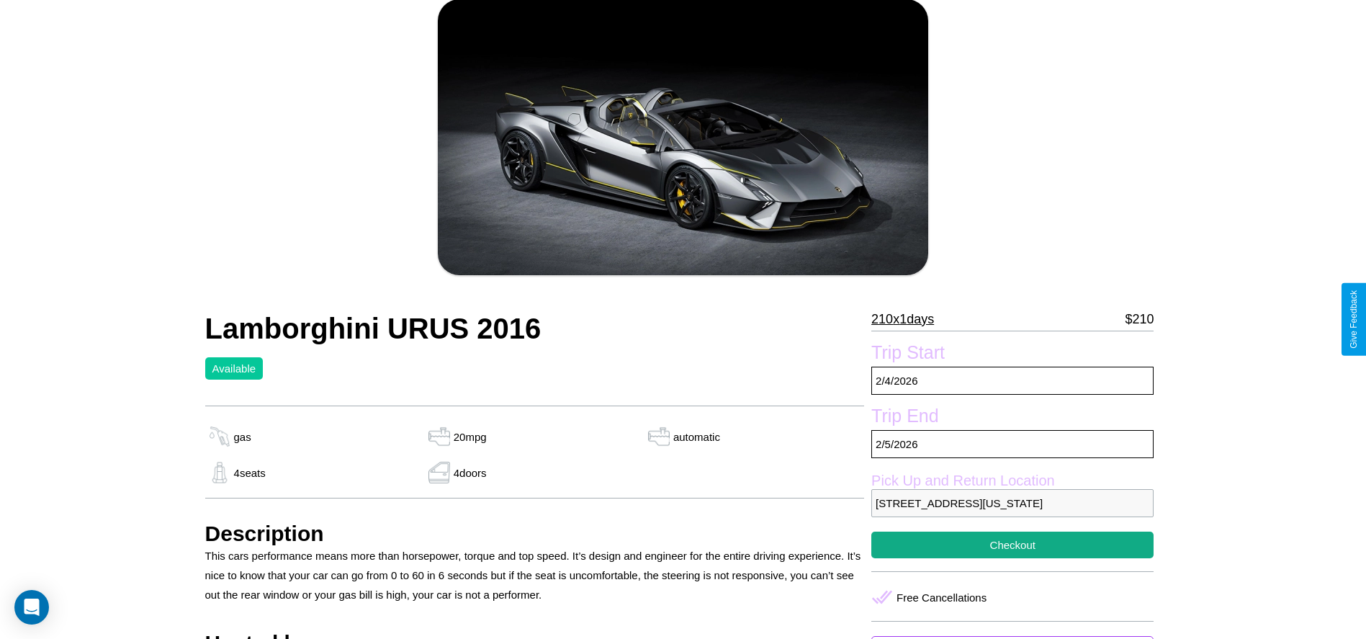
click at [908, 319] on p "210 x 1 days" at bounding box center [902, 318] width 63 height 23
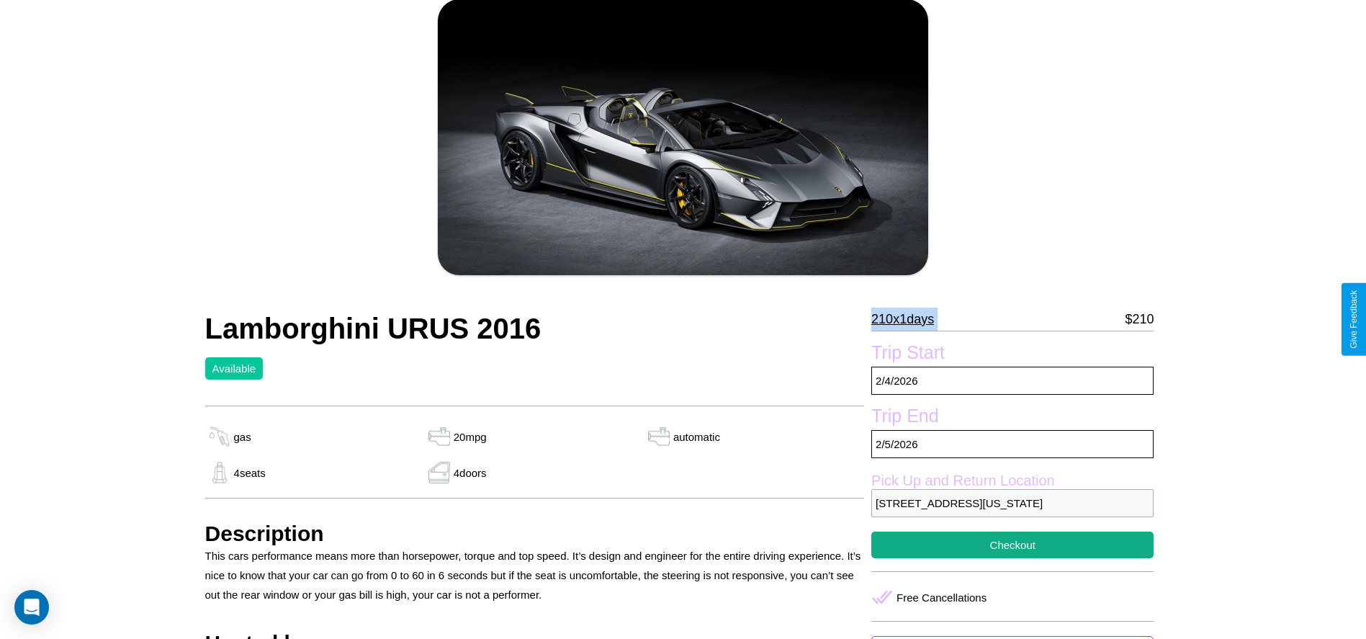
click at [908, 319] on p "210 x 1 days" at bounding box center [902, 318] width 63 height 23
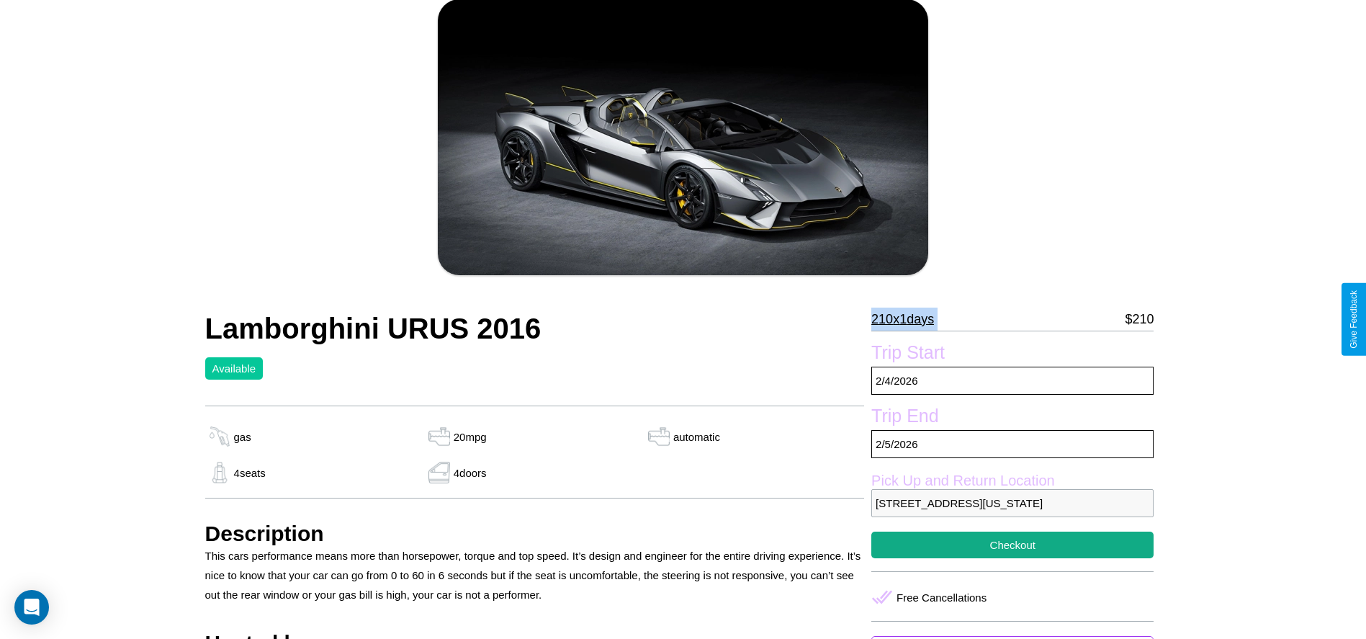
click at [908, 319] on p "210 x 1 days" at bounding box center [902, 318] width 63 height 23
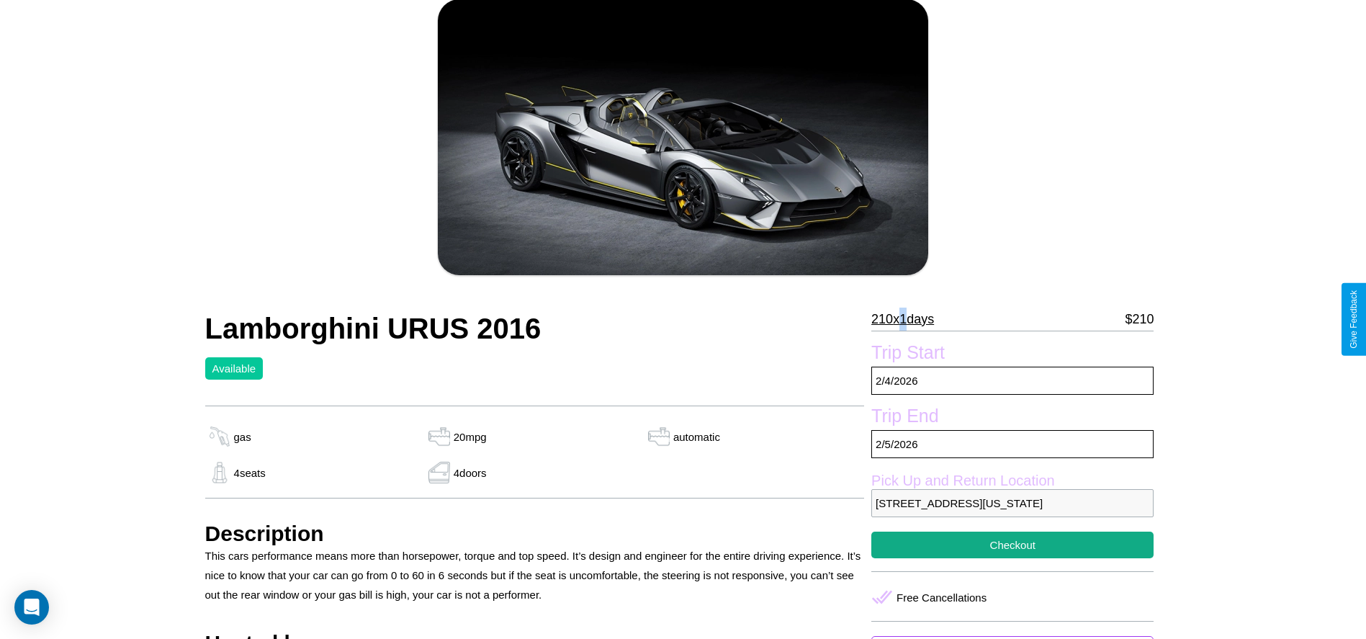
click at [908, 319] on p "210 x 1 days" at bounding box center [902, 318] width 63 height 23
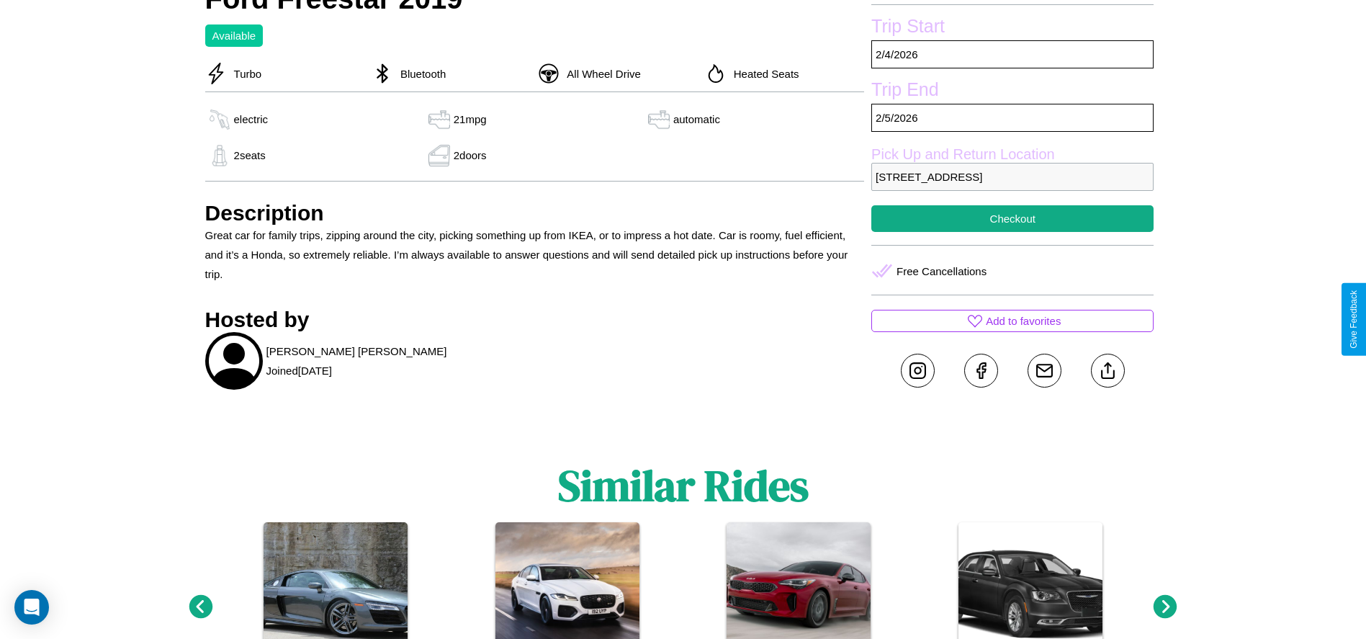
scroll to position [575, 0]
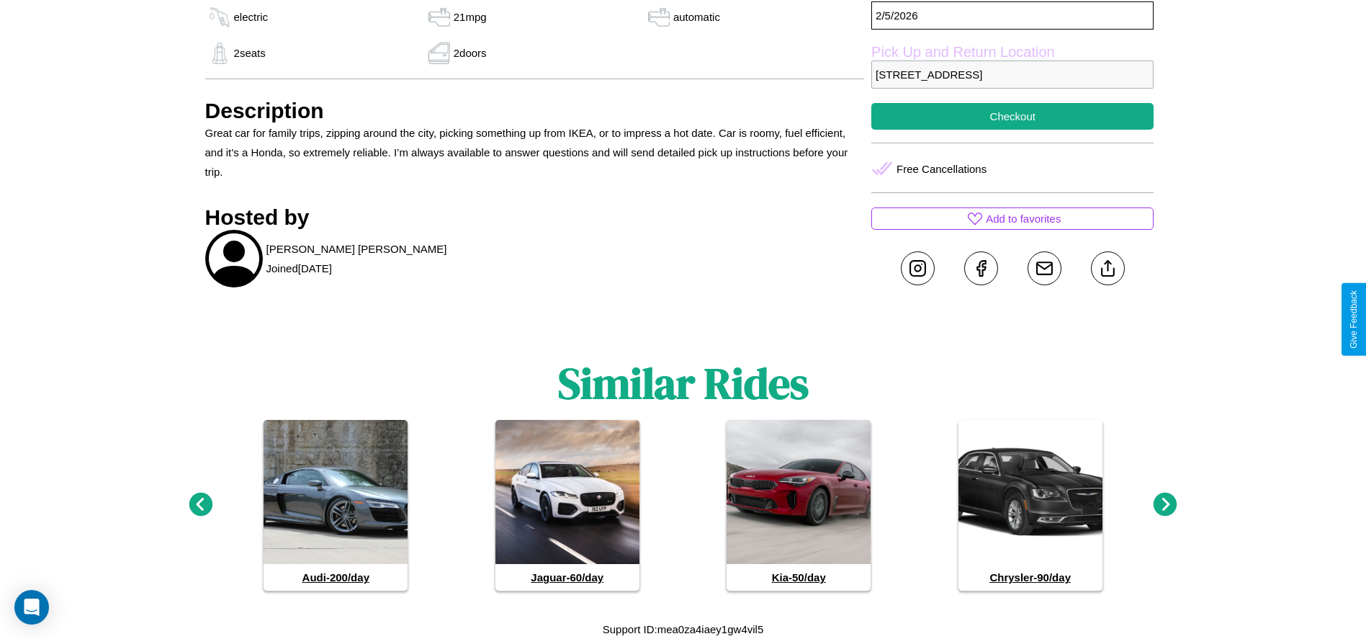
click at [200, 505] on icon at bounding box center [201, 505] width 24 height 24
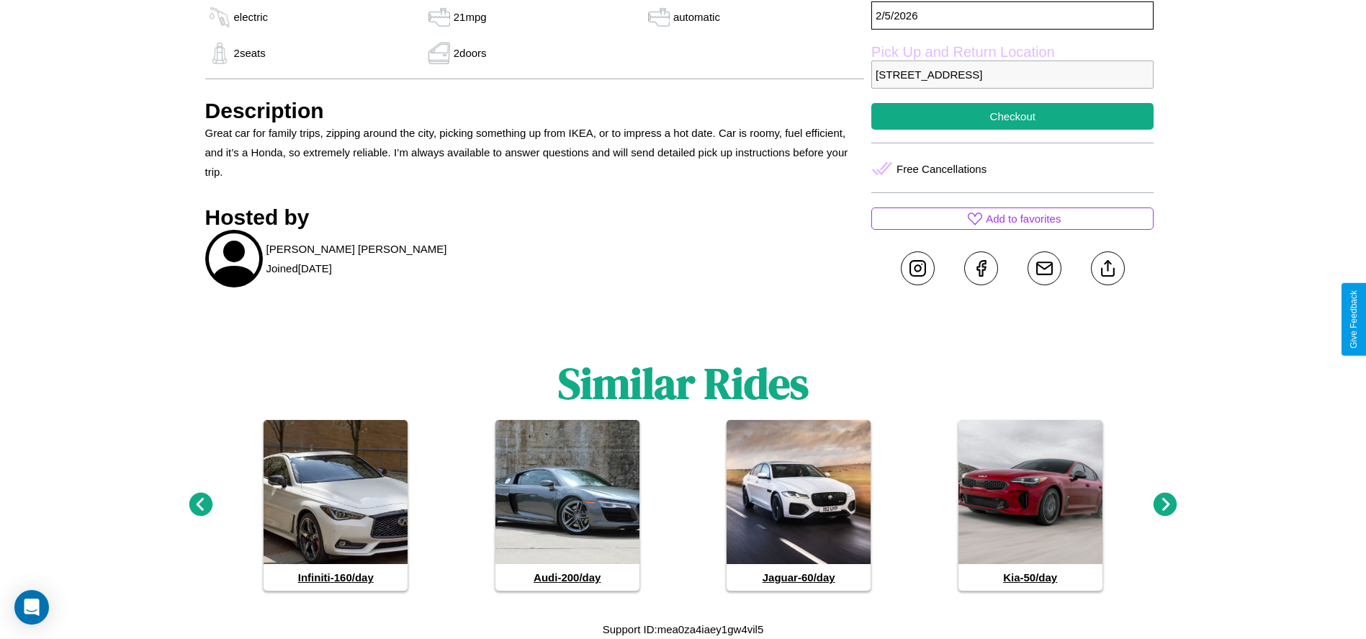
click at [1165, 505] on icon at bounding box center [1166, 505] width 24 height 24
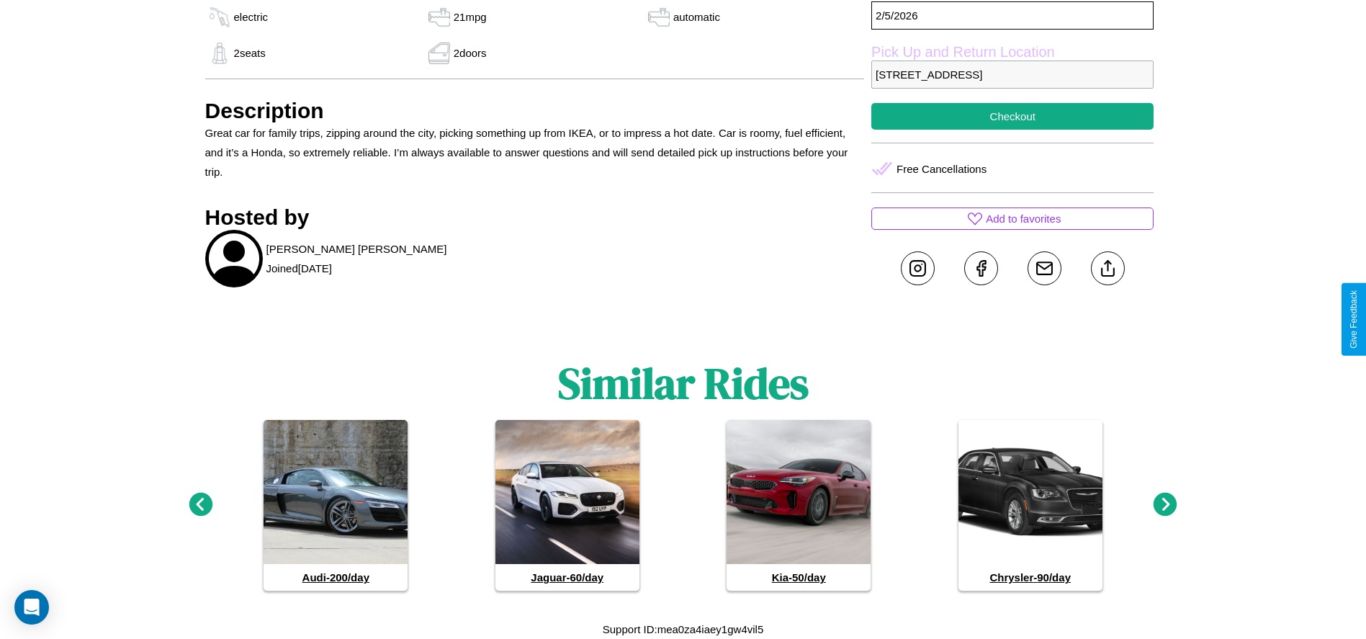
click at [1165, 505] on icon at bounding box center [1166, 505] width 24 height 24
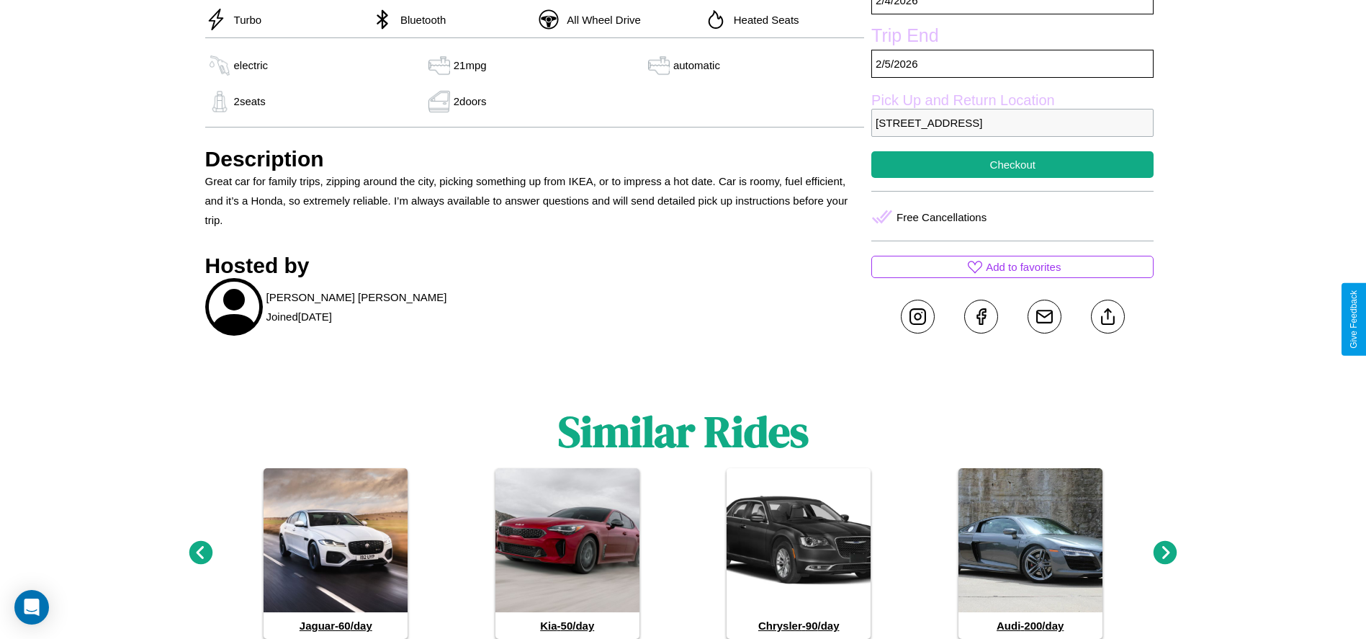
scroll to position [523, 0]
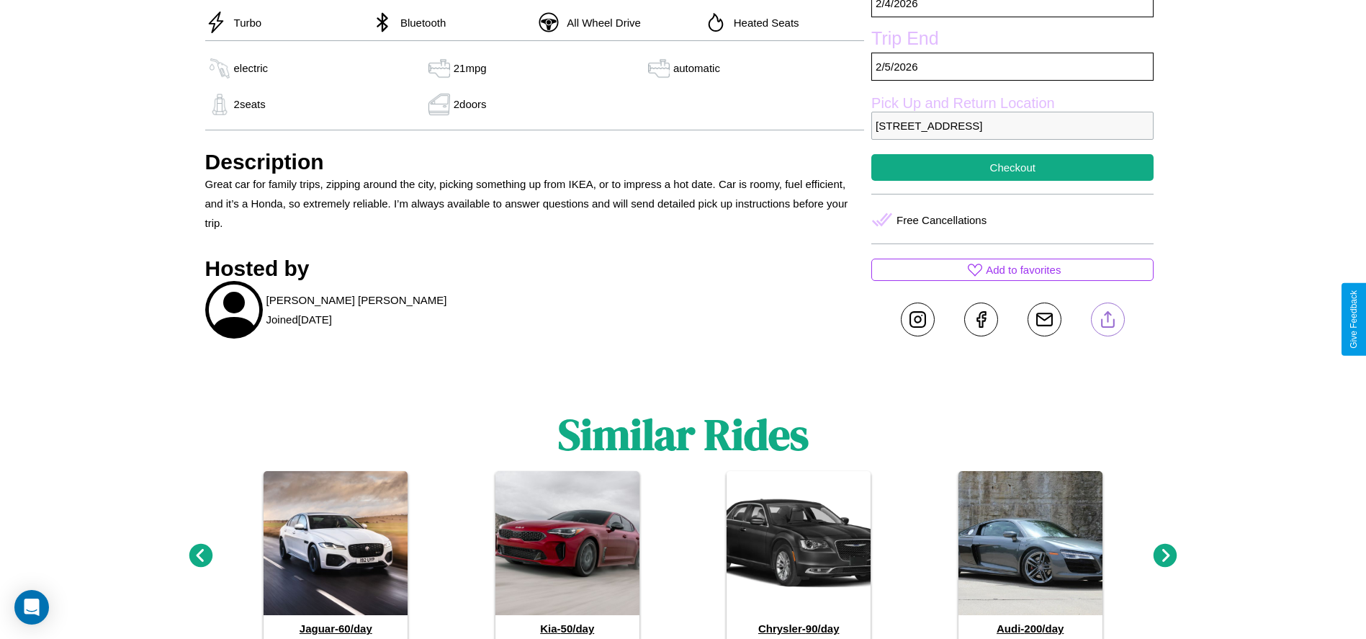
click at [1107, 319] on line at bounding box center [1107, 317] width 0 height 10
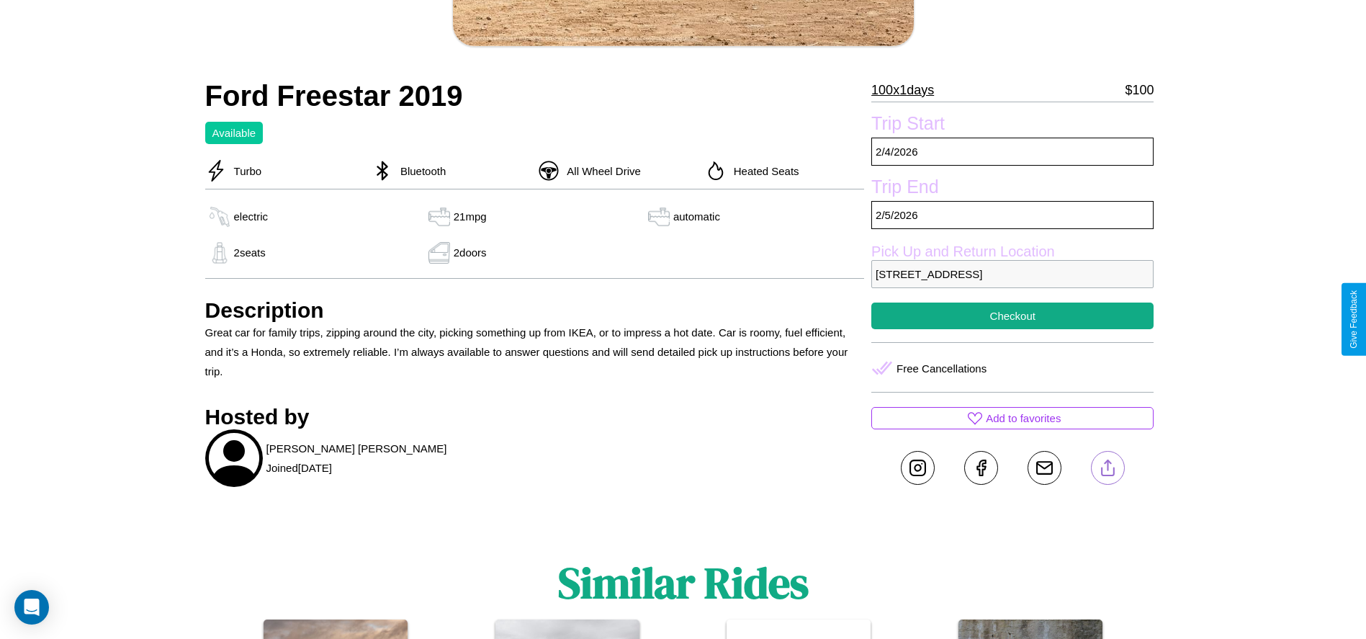
scroll to position [372, 0]
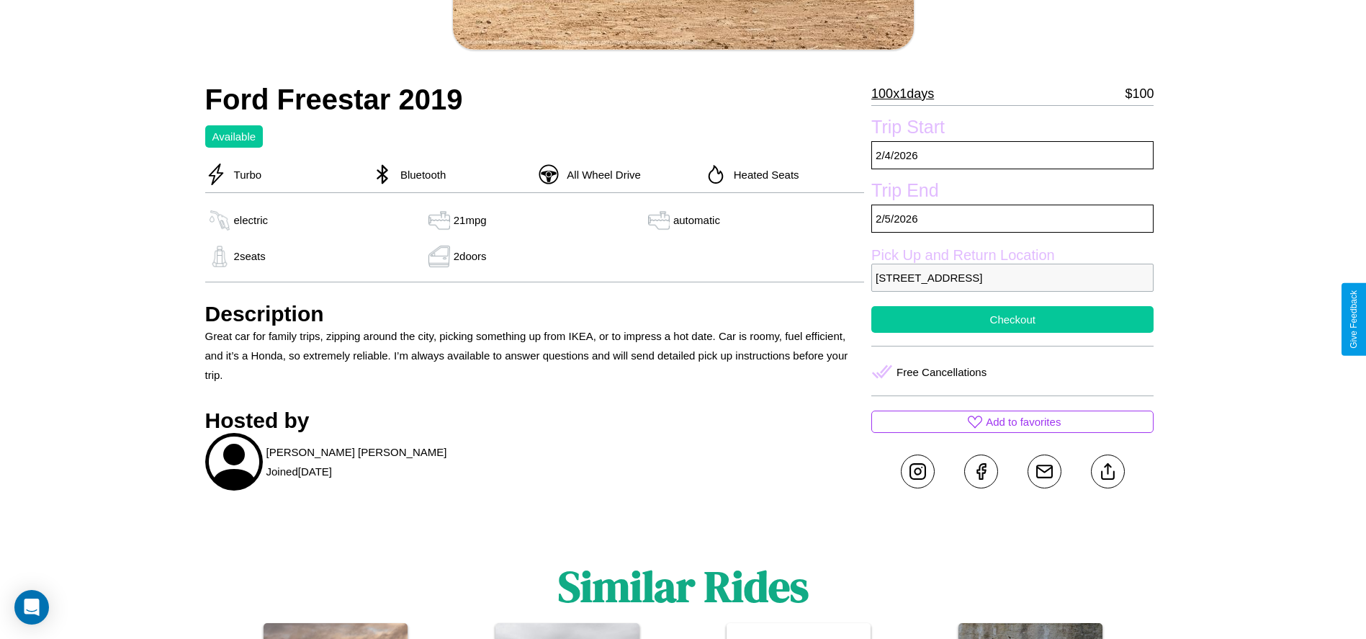
click at [1012, 319] on button "Checkout" at bounding box center [1012, 319] width 282 height 27
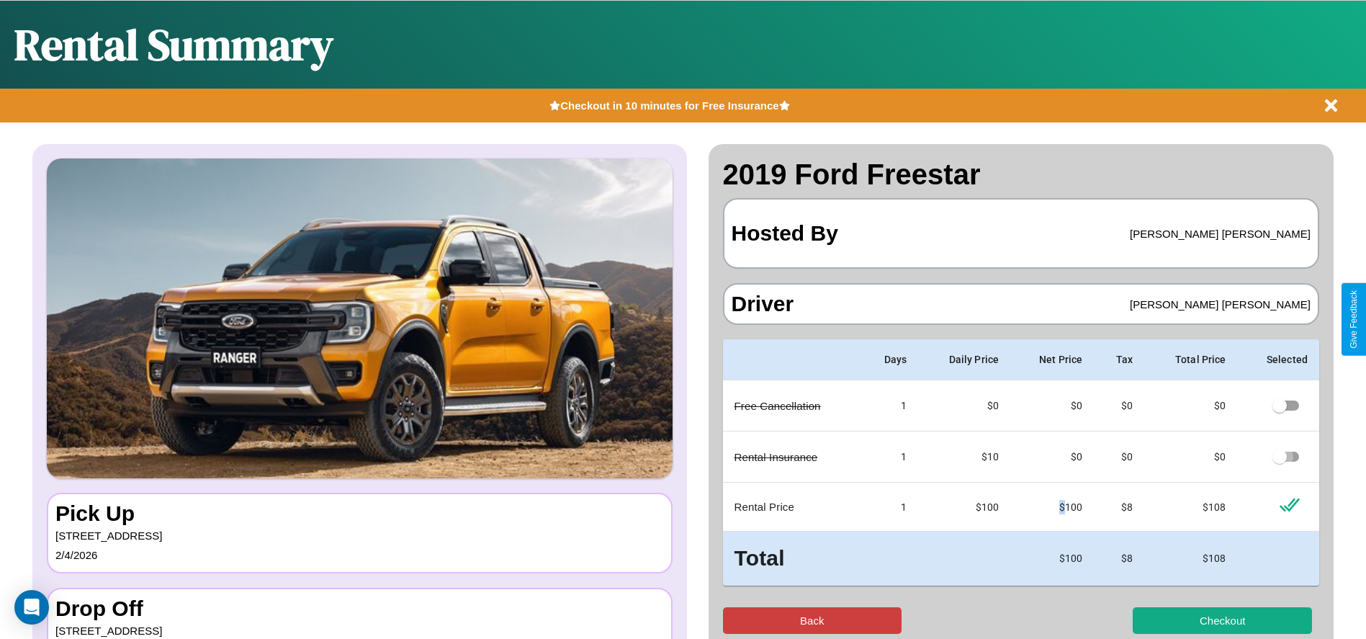
click at [812, 620] on button "Back" at bounding box center [812, 620] width 179 height 27
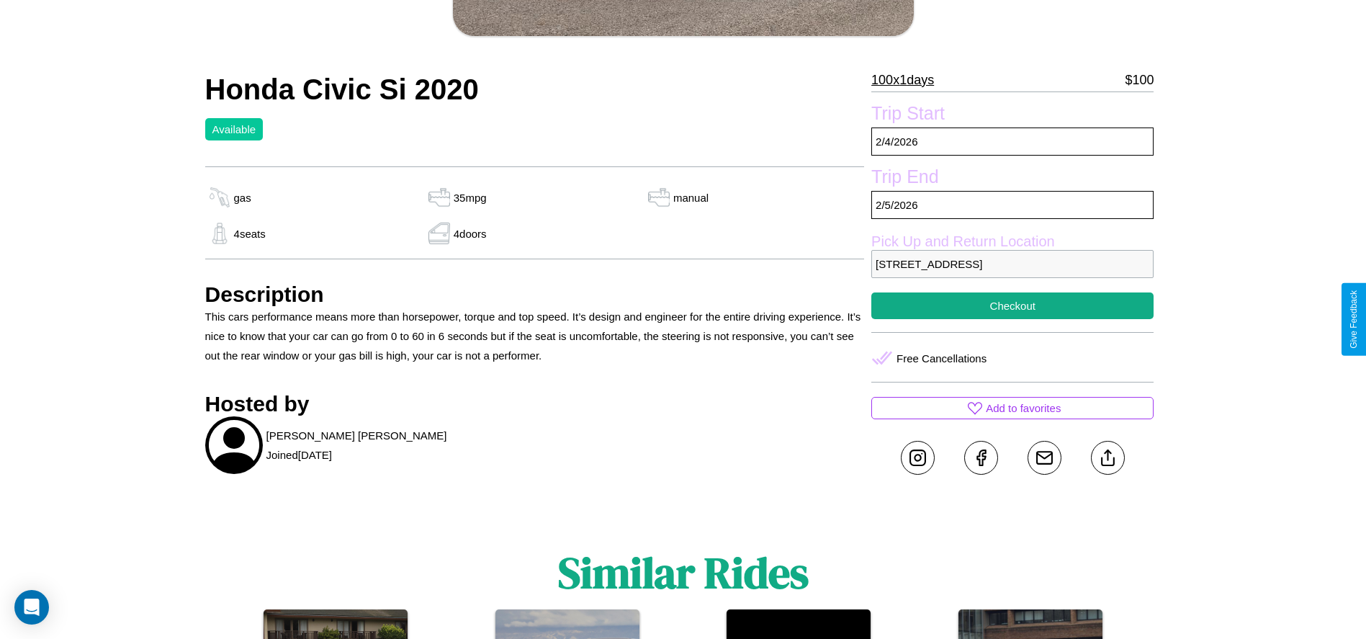
scroll to position [575, 0]
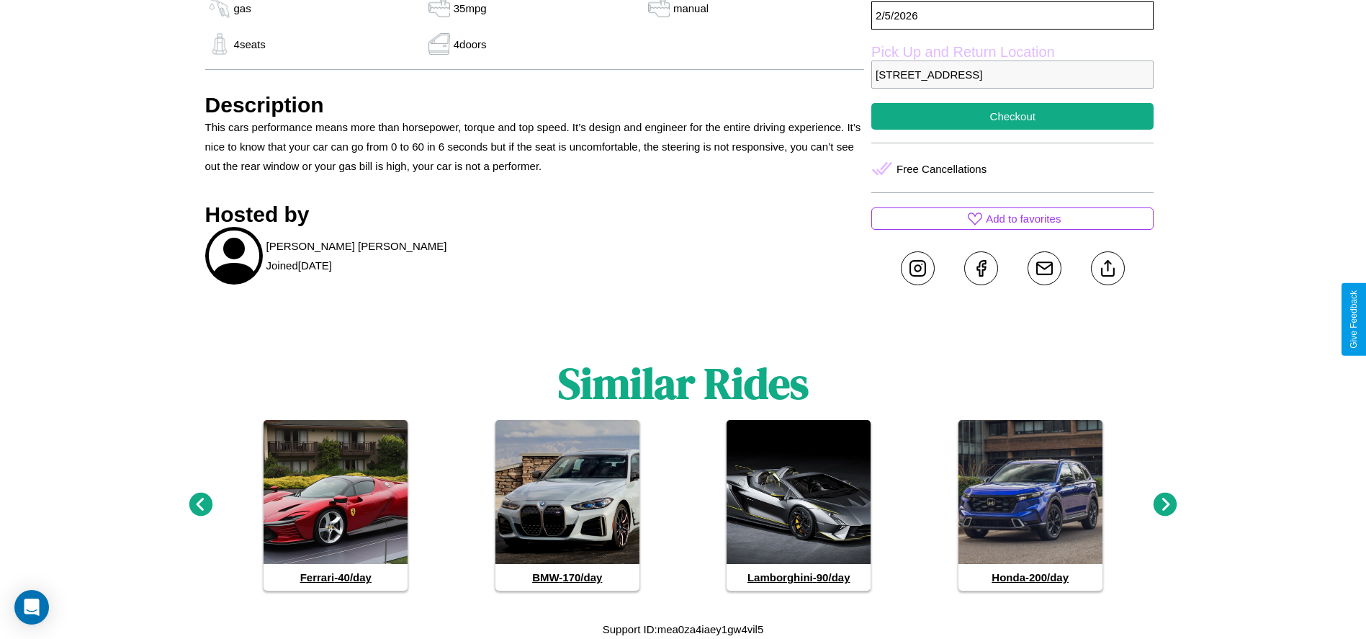
click at [1165, 505] on icon at bounding box center [1166, 505] width 24 height 24
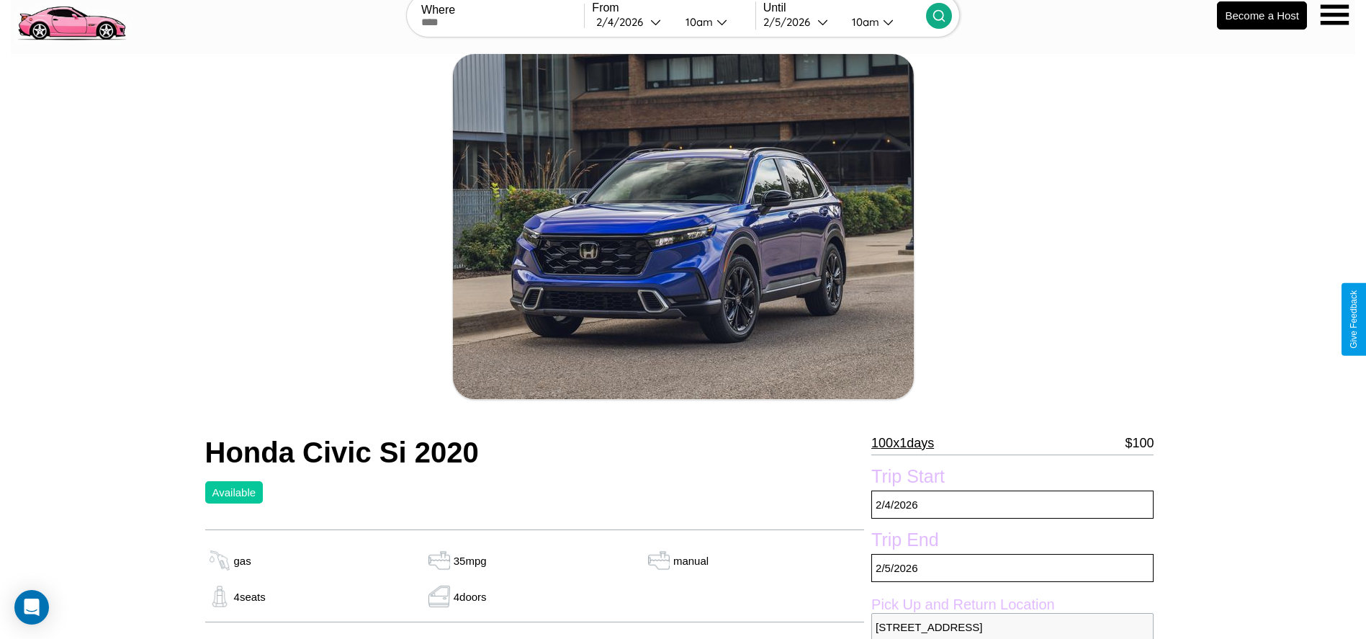
scroll to position [372, 0]
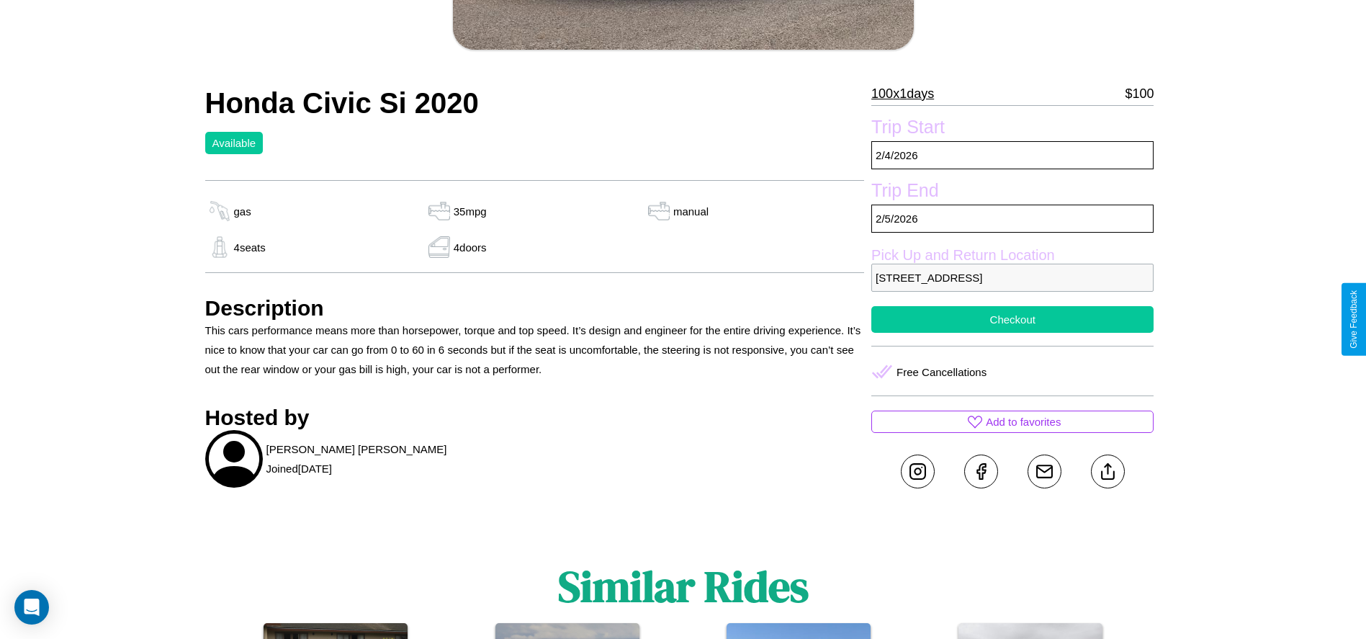
click at [1012, 319] on button "Checkout" at bounding box center [1012, 319] width 282 height 27
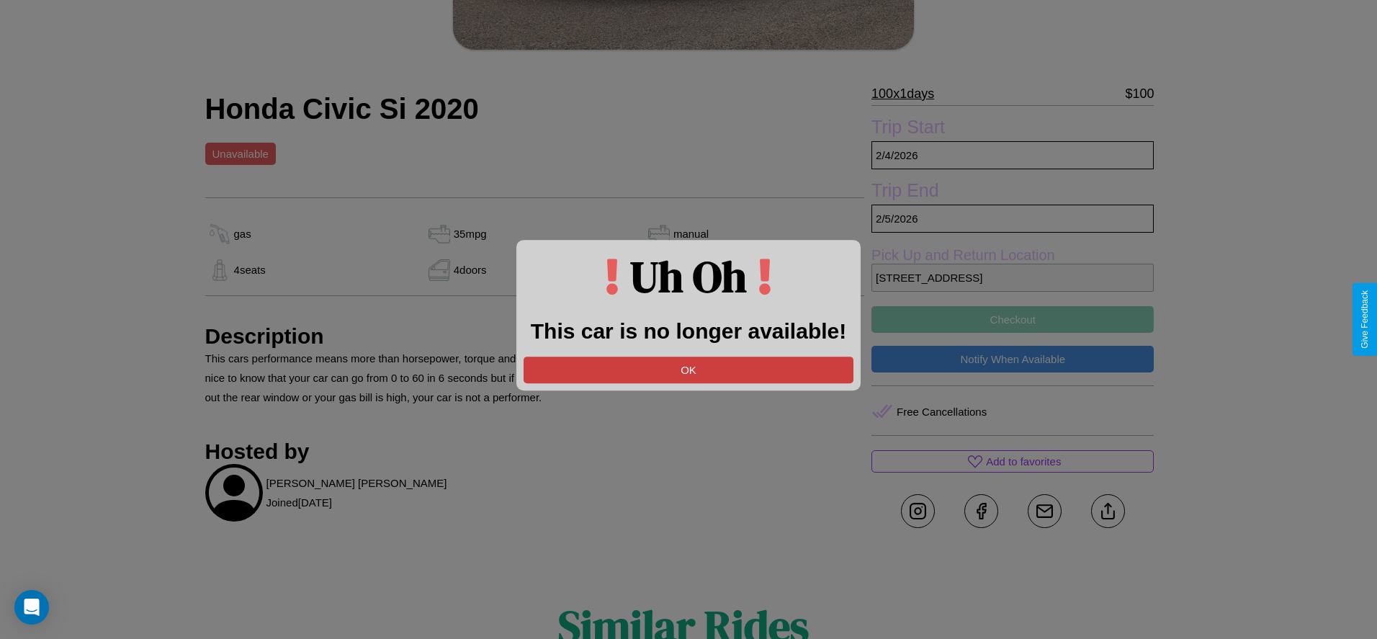
click at [688, 369] on button "OK" at bounding box center [688, 369] width 330 height 27
